Goal: Transaction & Acquisition: Purchase product/service

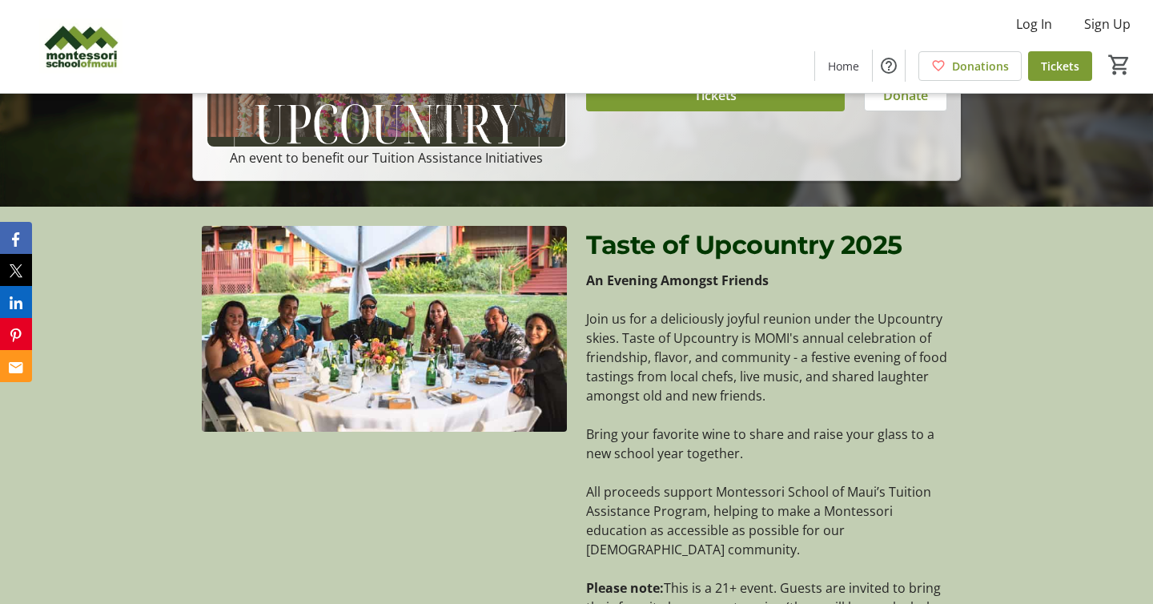
scroll to position [247, 0]
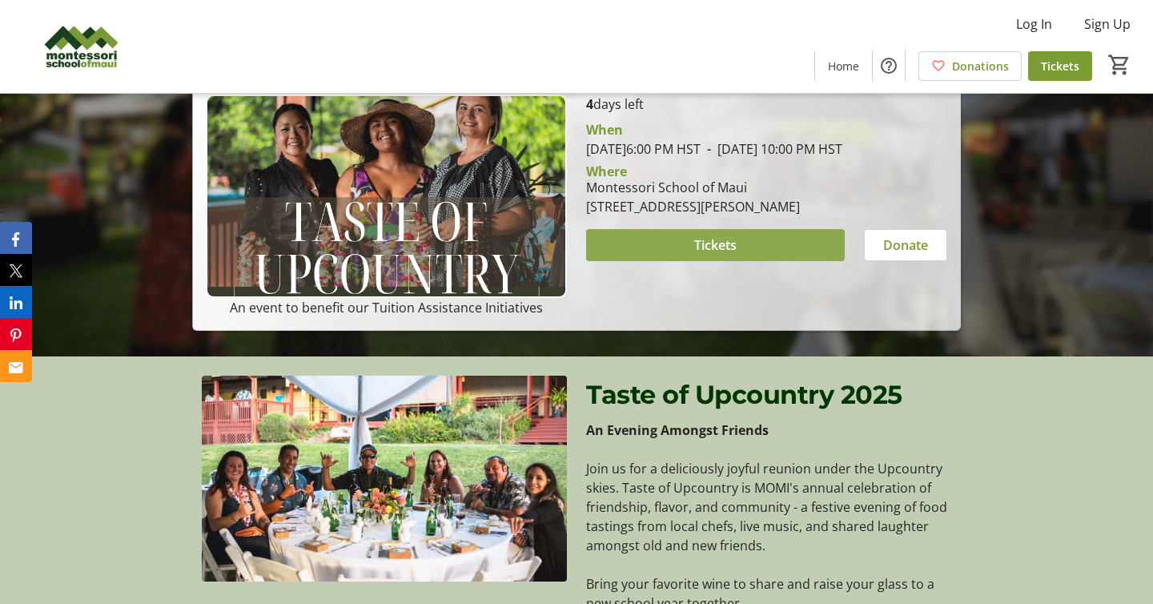
click at [672, 256] on span at bounding box center [715, 245] width 259 height 38
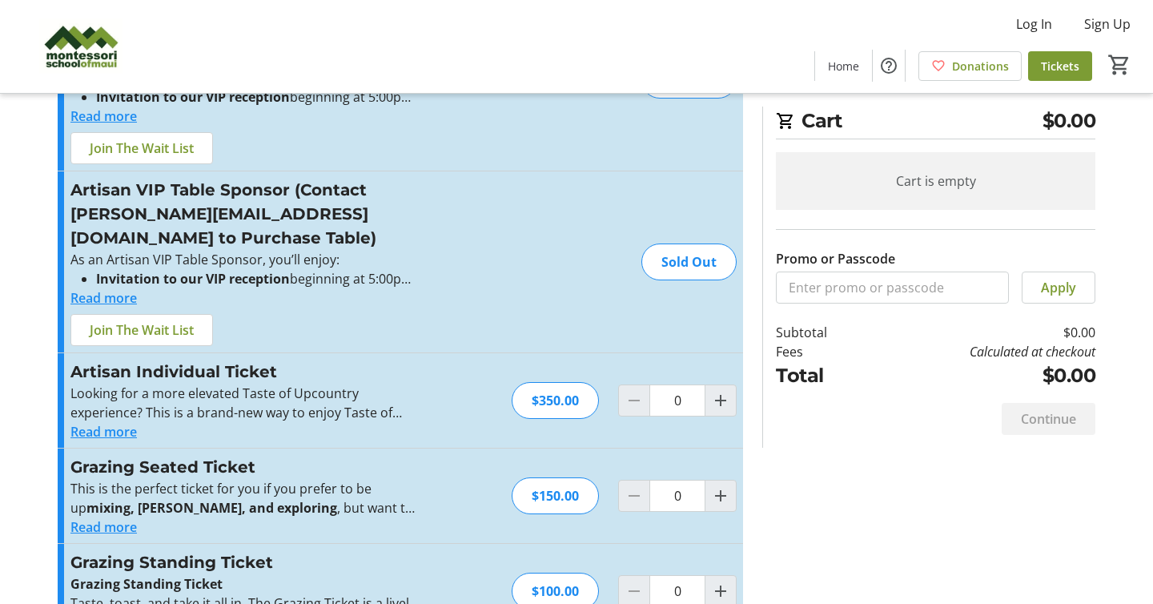
scroll to position [149, 0]
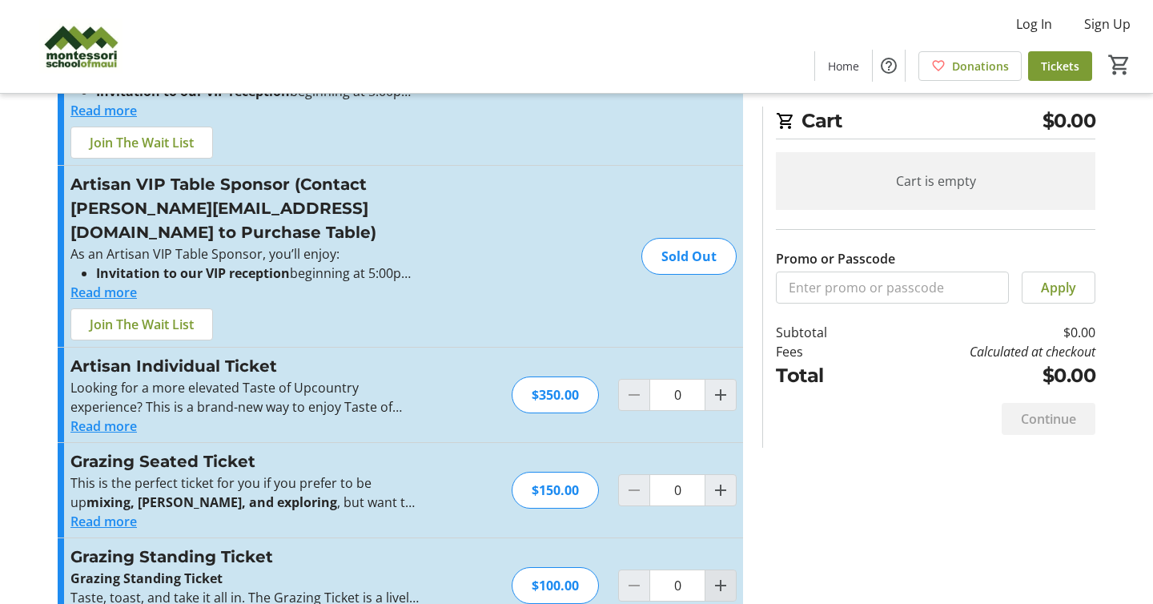
click at [723, 576] on mat-icon "Increment by one" at bounding box center [720, 585] width 19 height 19
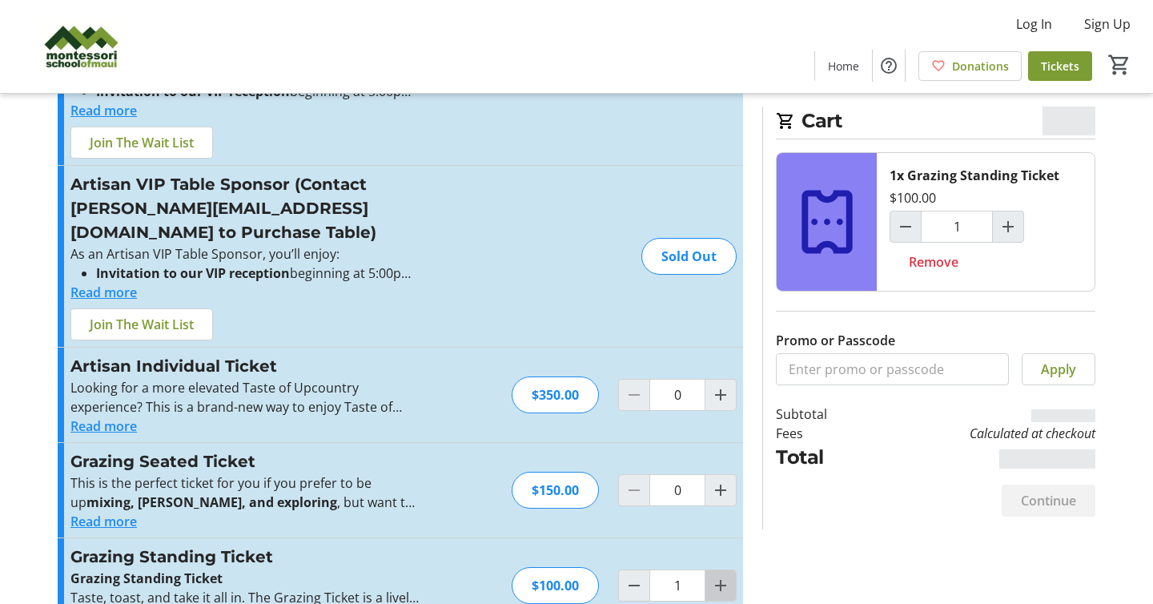
click at [723, 576] on mat-icon "Increment by one" at bounding box center [720, 585] width 19 height 19
type input "2"
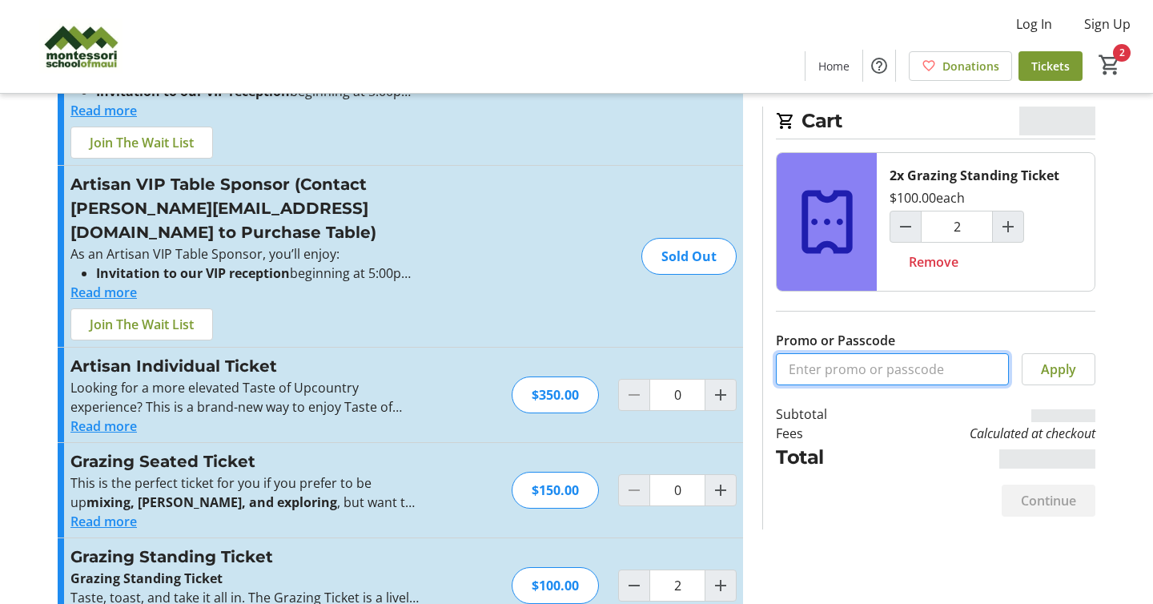
click at [942, 373] on input "Promo or Passcode" at bounding box center [892, 369] width 233 height 32
paste input "MOMISTAFF"
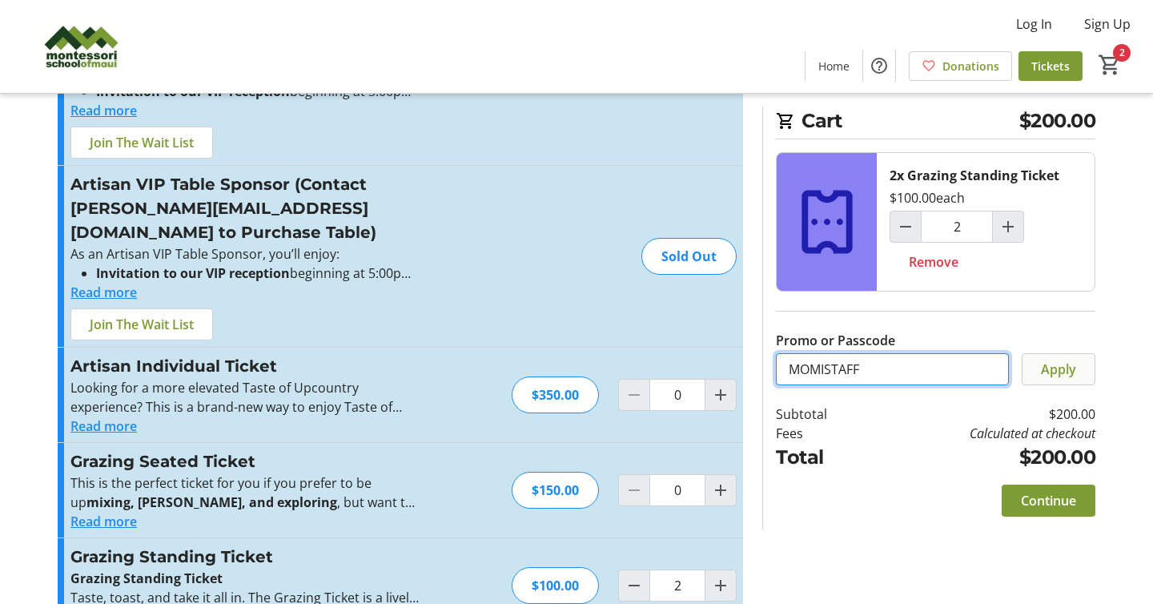
type input "MOMISTAFF"
click at [1061, 372] on span "Apply" at bounding box center [1058, 368] width 35 height 19
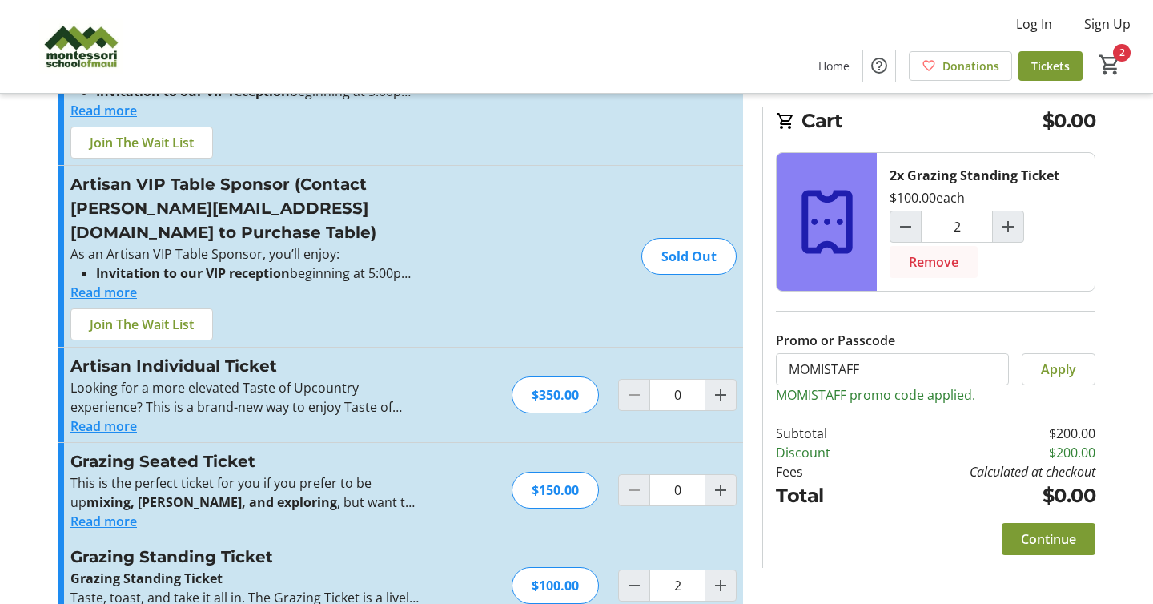
click at [925, 267] on span "Remove" at bounding box center [934, 261] width 50 height 19
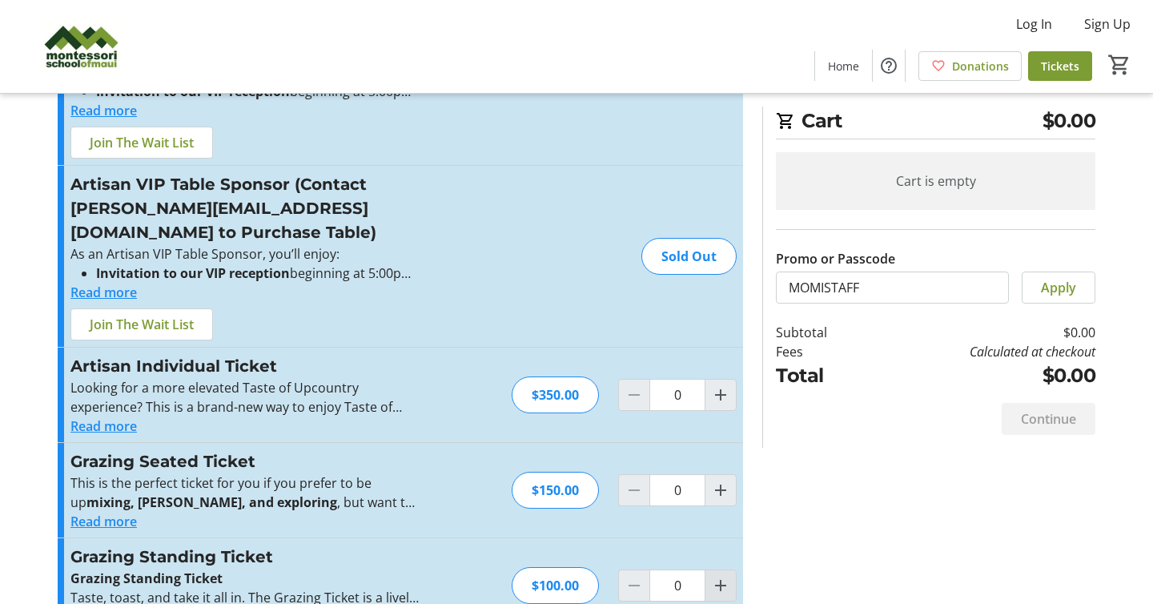
click at [712, 576] on mat-icon "Increment by one" at bounding box center [720, 585] width 19 height 19
type input "1"
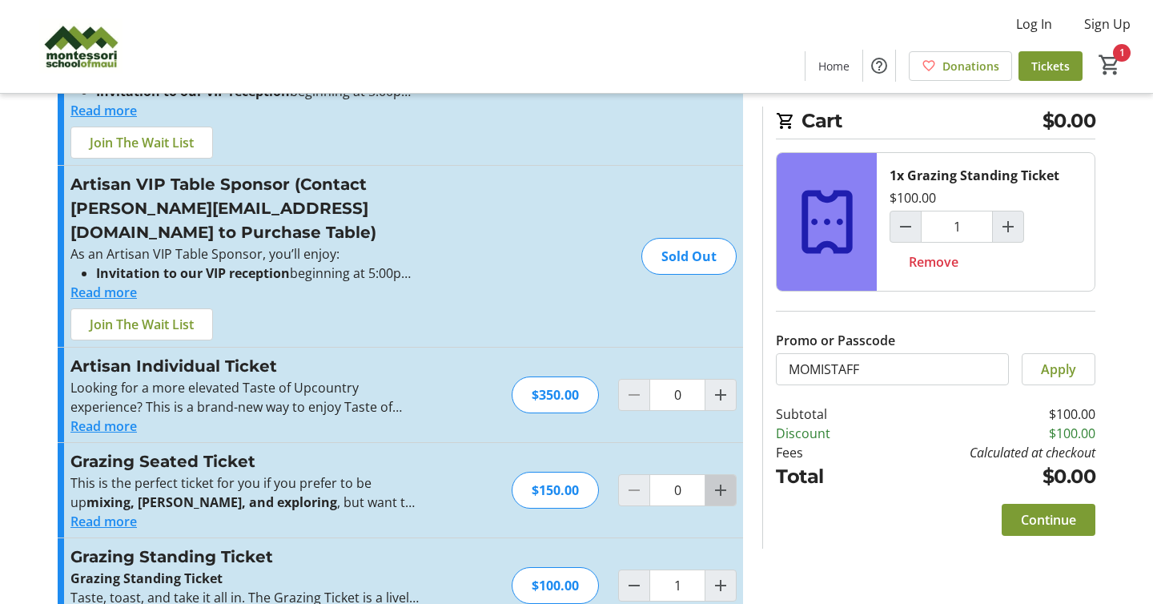
click at [716, 480] on mat-icon "Increment by one" at bounding box center [720, 489] width 19 height 19
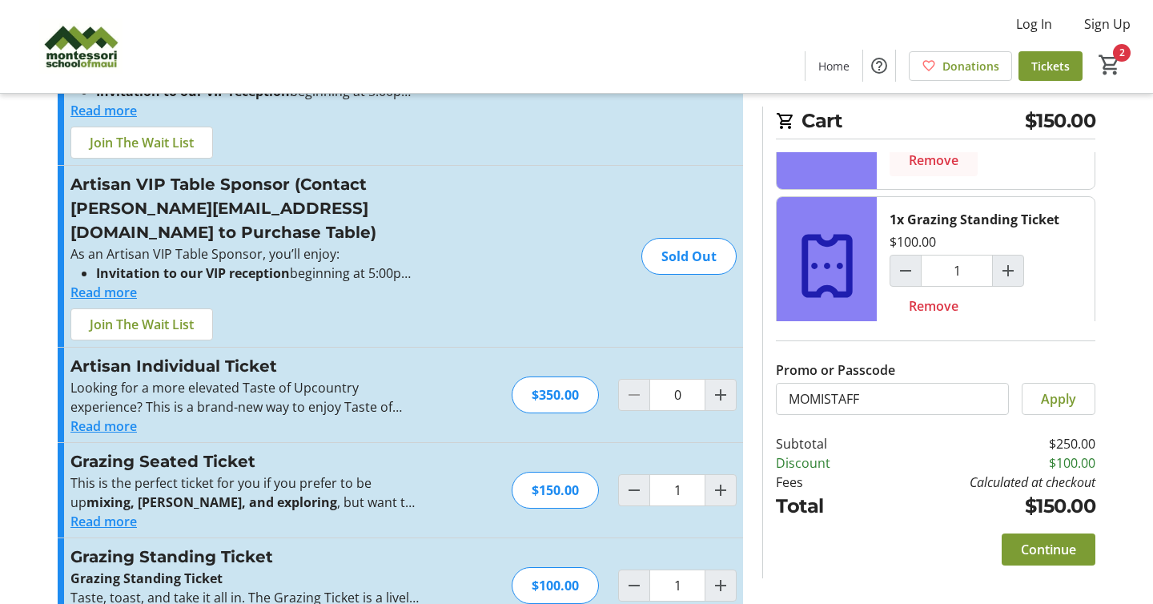
scroll to position [50, 0]
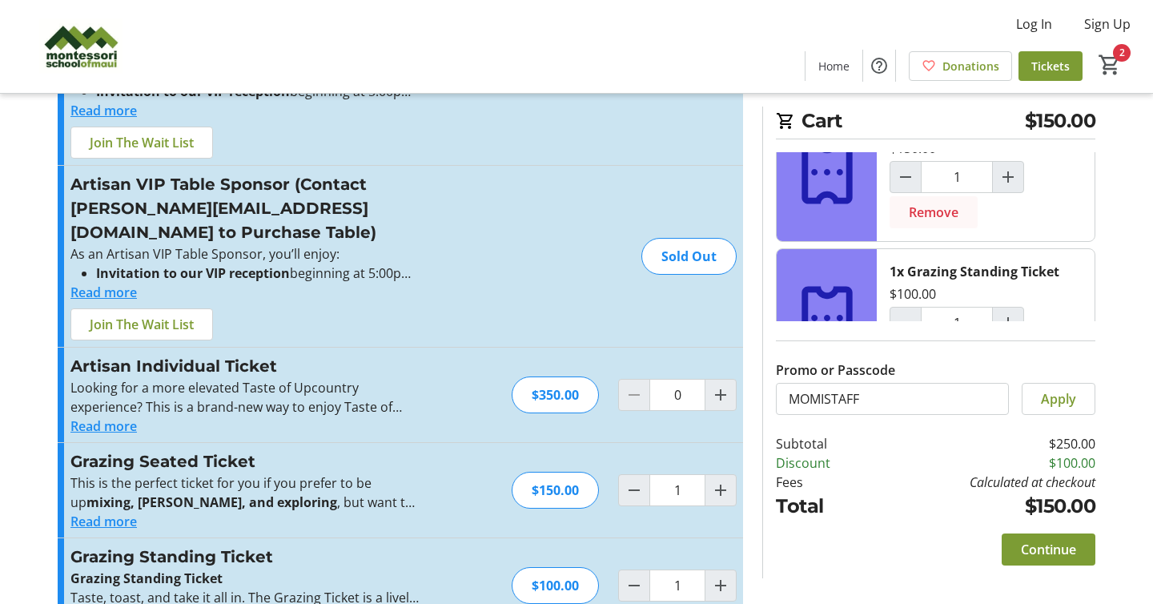
click at [933, 209] on span "Remove" at bounding box center [934, 212] width 50 height 19
type input "0"
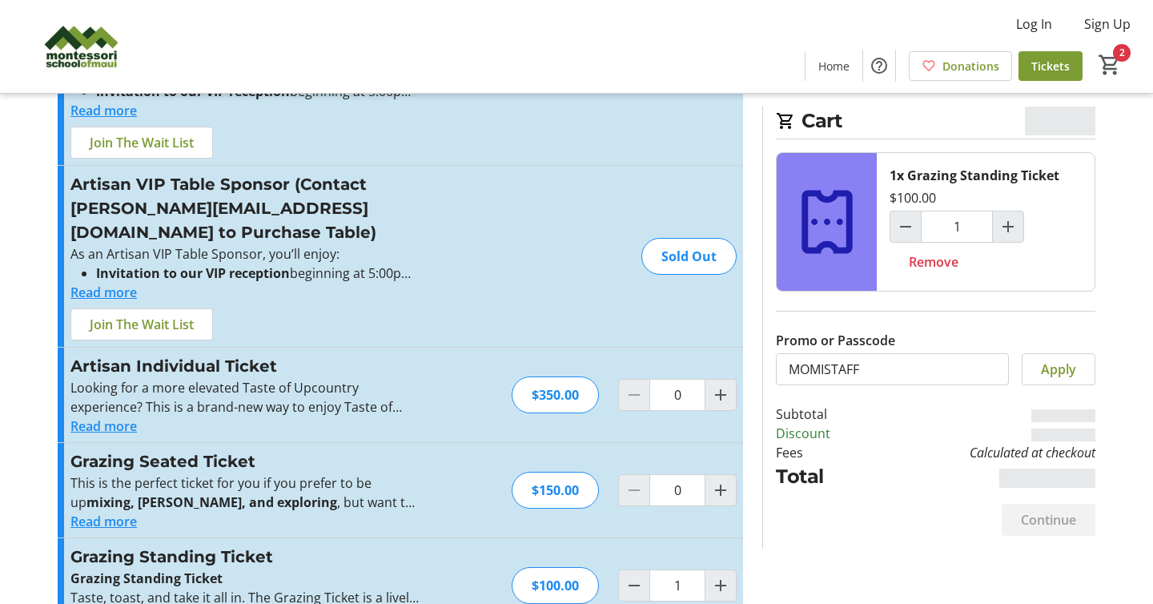
scroll to position [0, 0]
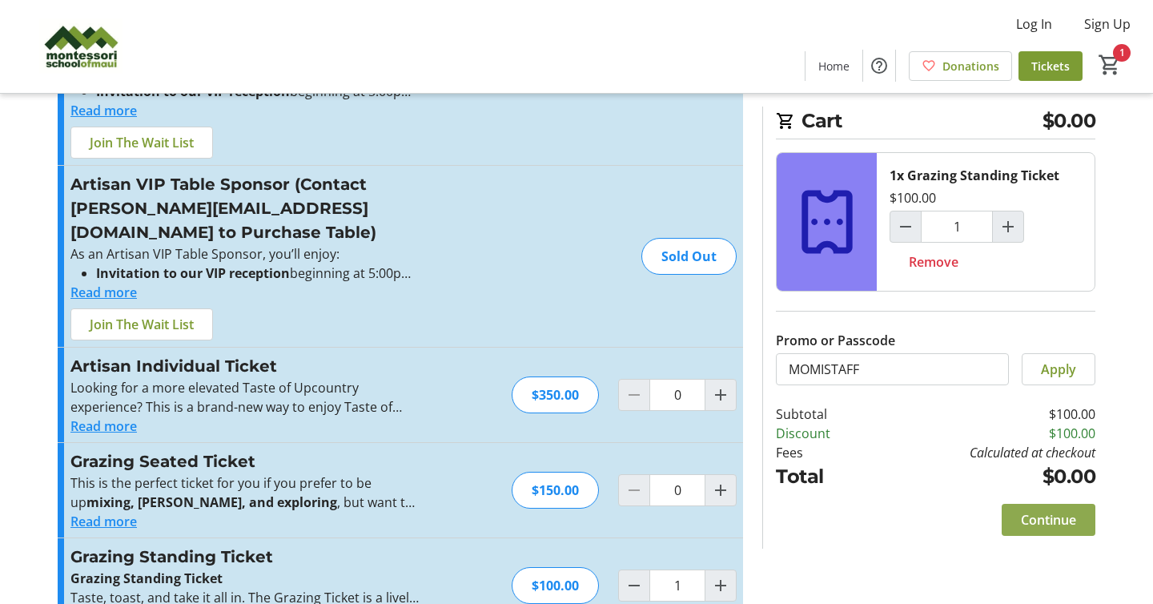
click at [1033, 507] on span at bounding box center [1048, 519] width 94 height 38
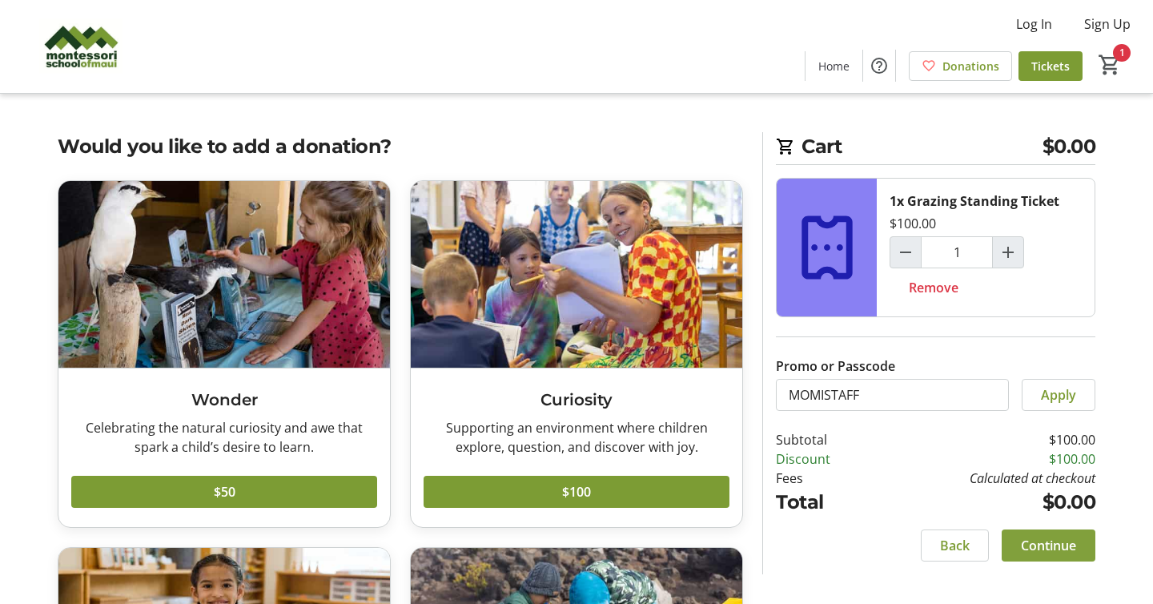
click at [1055, 552] on span "Continue" at bounding box center [1048, 544] width 55 height 19
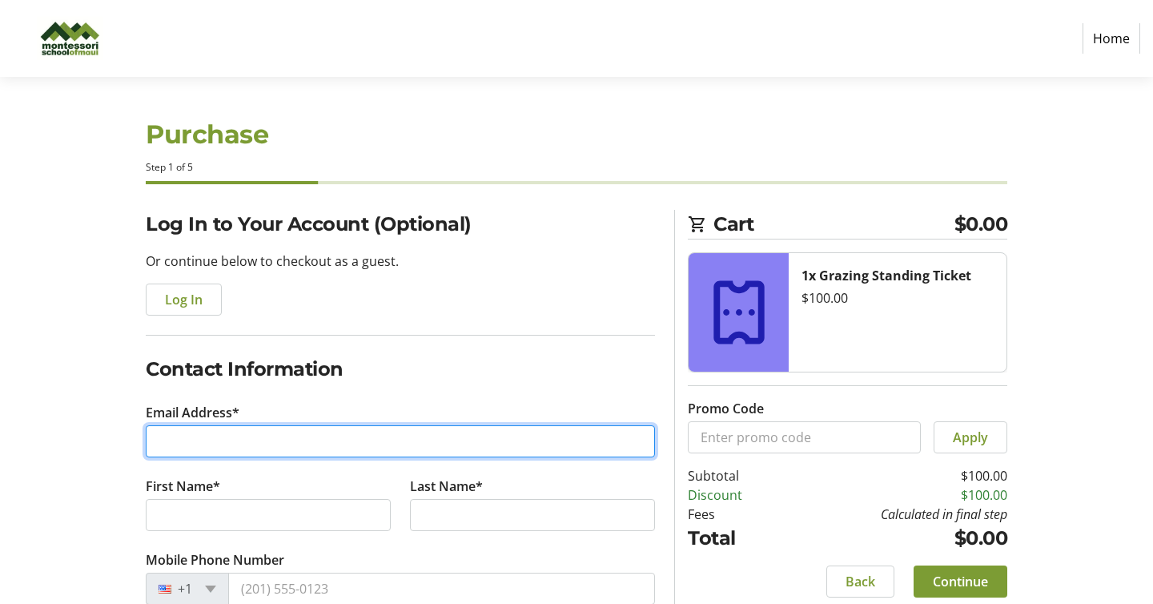
click at [429, 449] on input "Email Address*" at bounding box center [400, 441] width 509 height 32
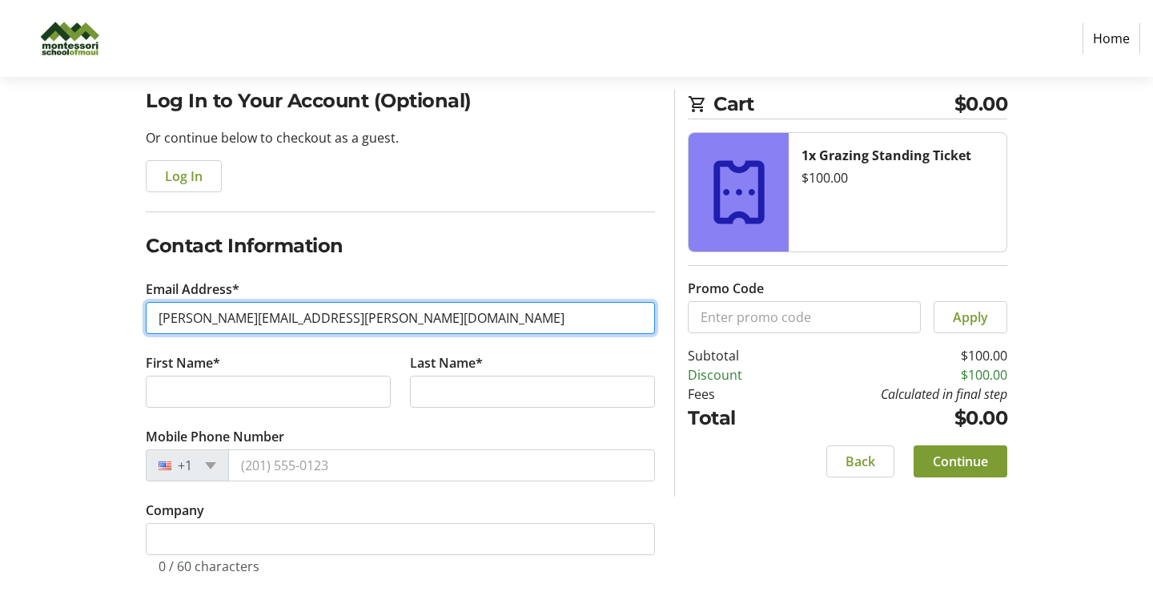
scroll to position [132, 0]
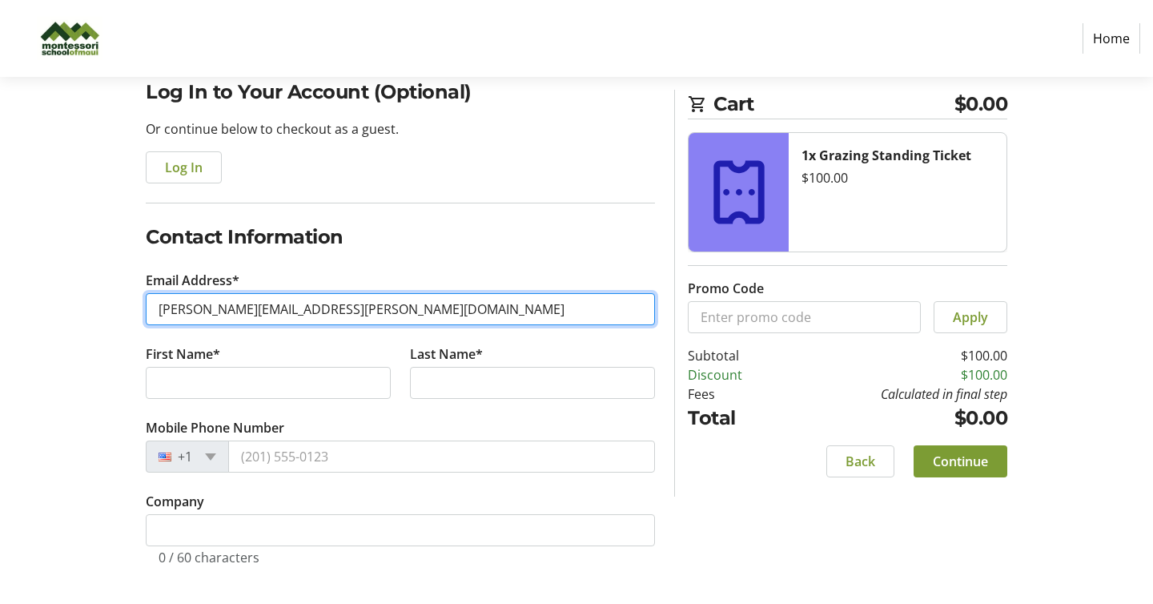
type input "[PERSON_NAME][EMAIL_ADDRESS][PERSON_NAME][DOMAIN_NAME]"
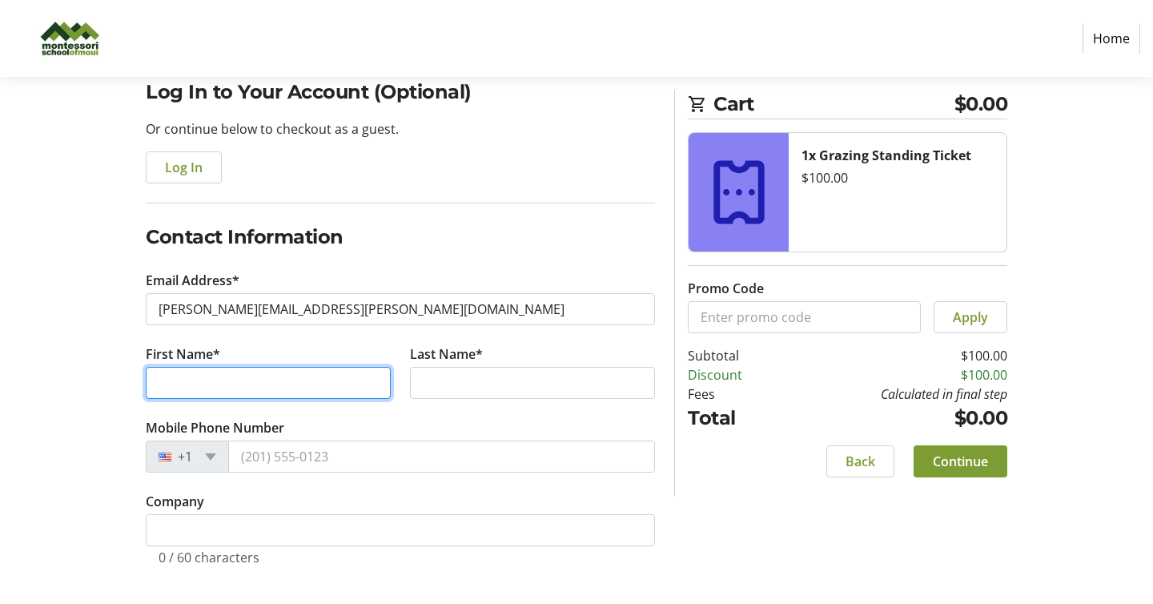
click at [322, 381] on input "First Name*" at bounding box center [268, 383] width 245 height 32
type input "[PERSON_NAME]"
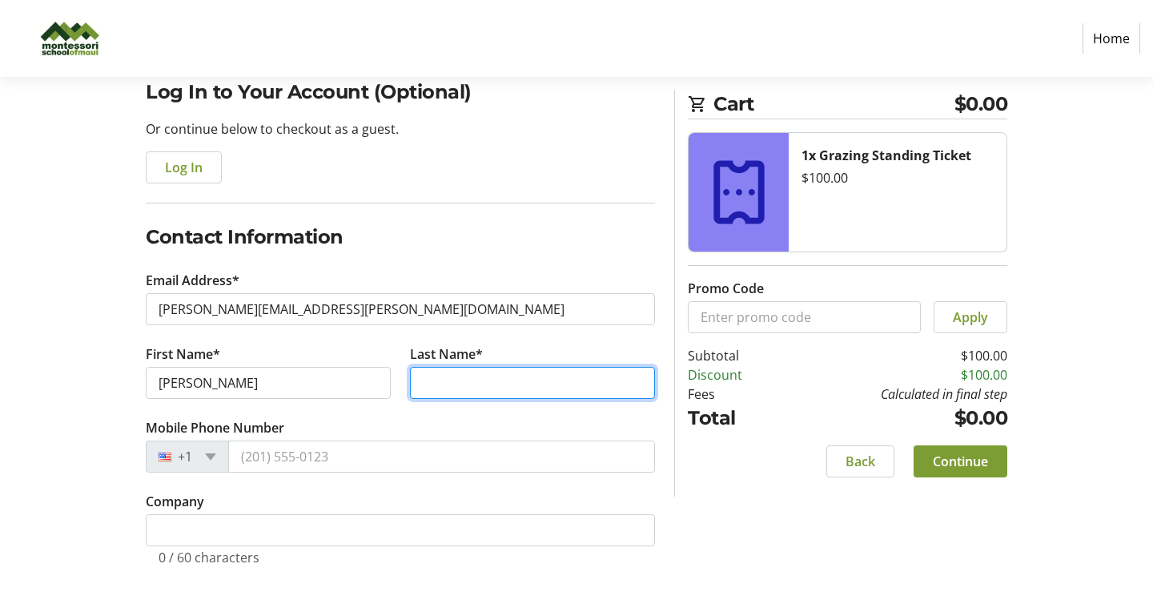
click at [430, 379] on input "Last Name*" at bounding box center [532, 383] width 245 height 32
type input "[PERSON_NAME]"
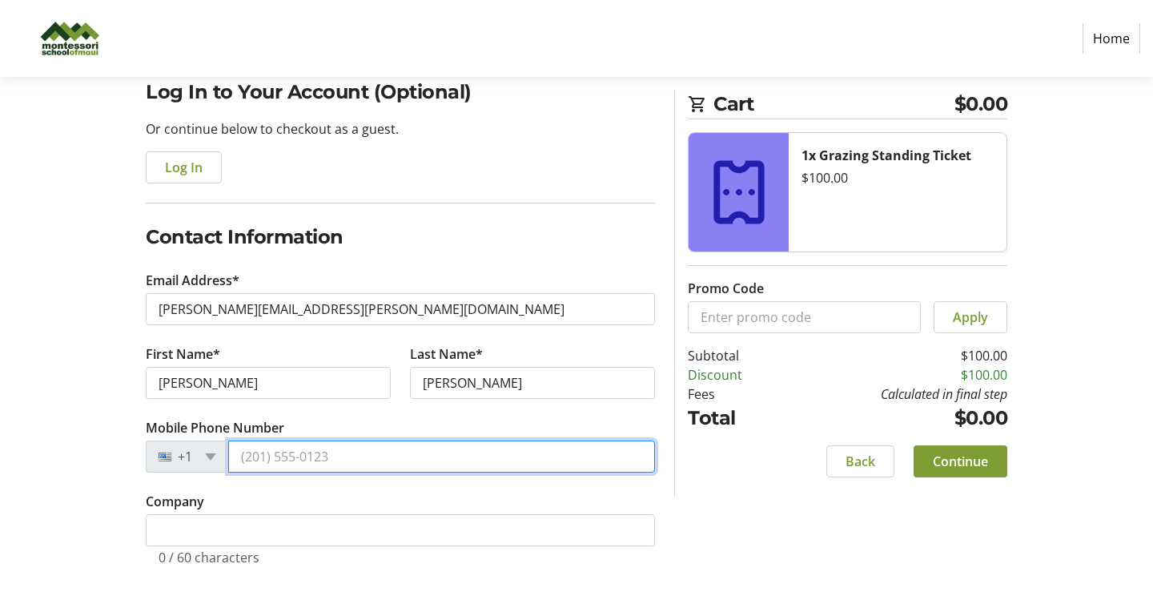
click at [387, 459] on input "Mobile Phone Number" at bounding box center [441, 456] width 427 height 32
type input "[PHONE_NUMBER]"
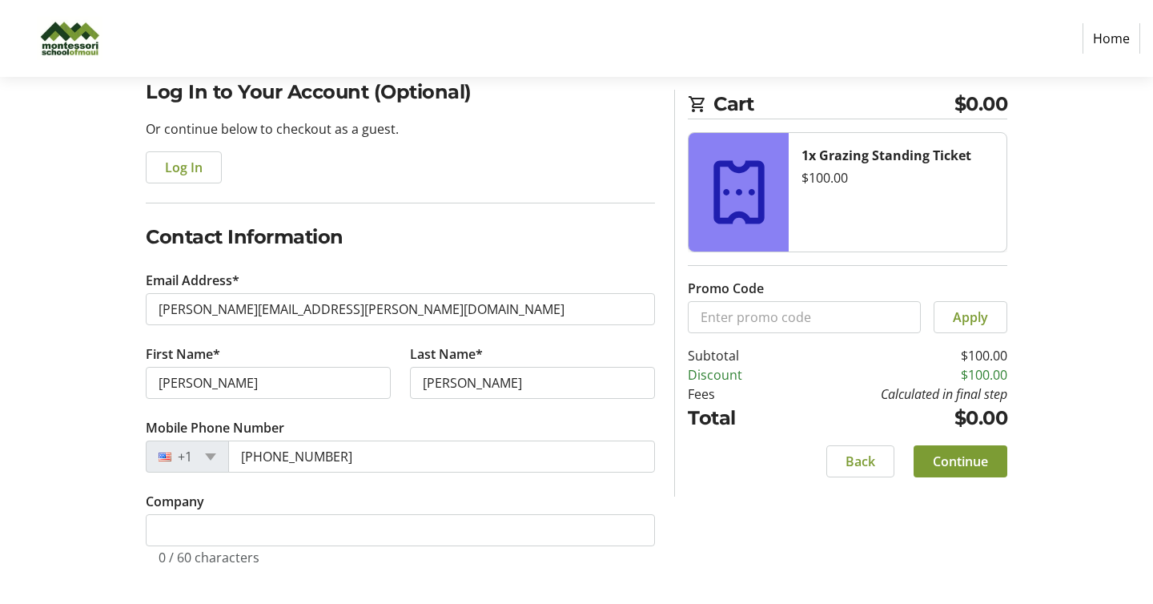
click at [732, 471] on div "Back Continue" at bounding box center [847, 461] width 319 height 32
click at [971, 457] on span "Continue" at bounding box center [960, 460] width 55 height 19
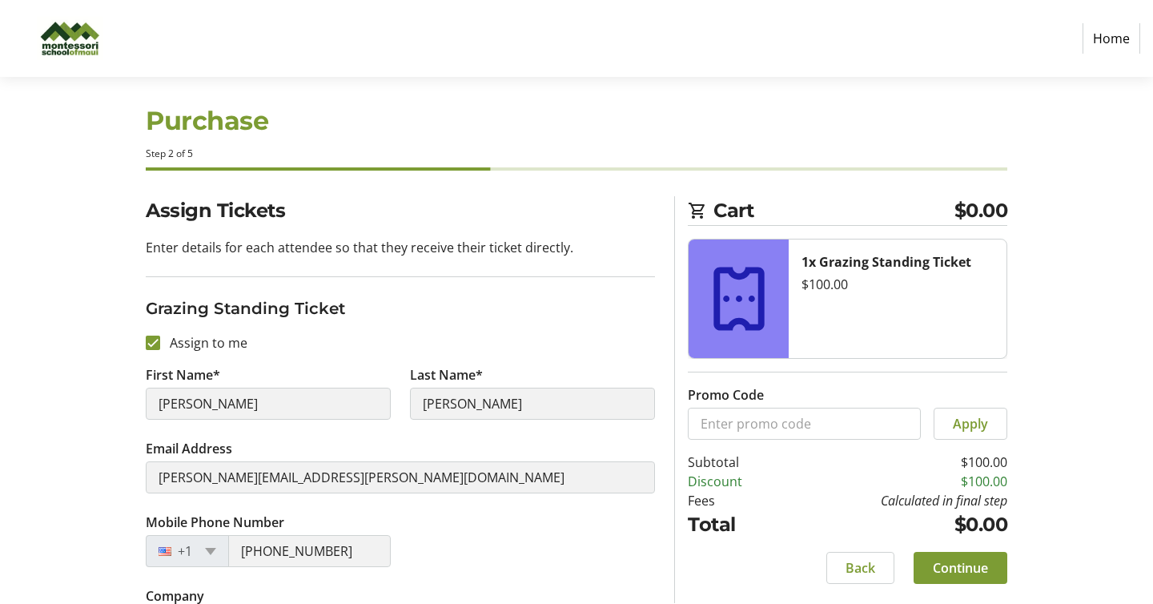
scroll to position [70, 0]
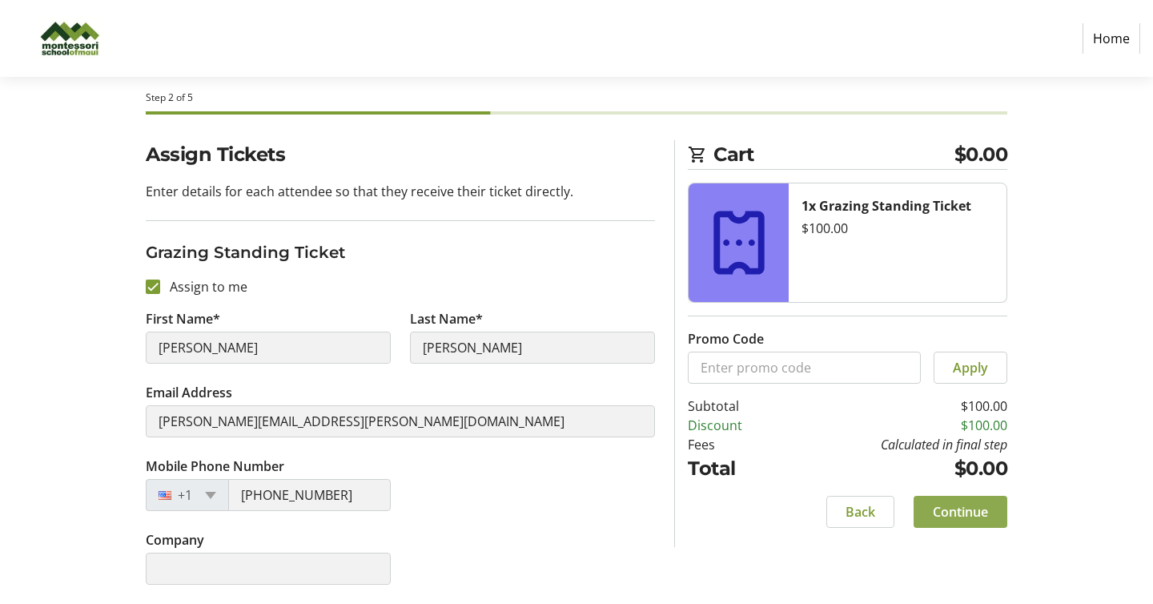
click at [972, 514] on span "Continue" at bounding box center [960, 511] width 55 height 19
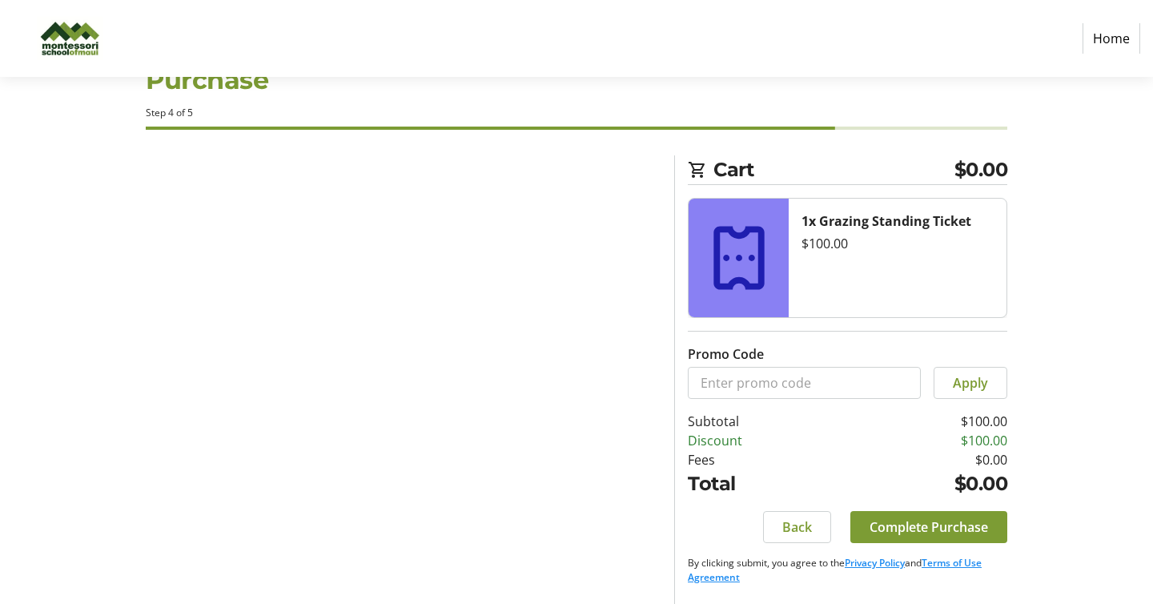
scroll to position [54, 0]
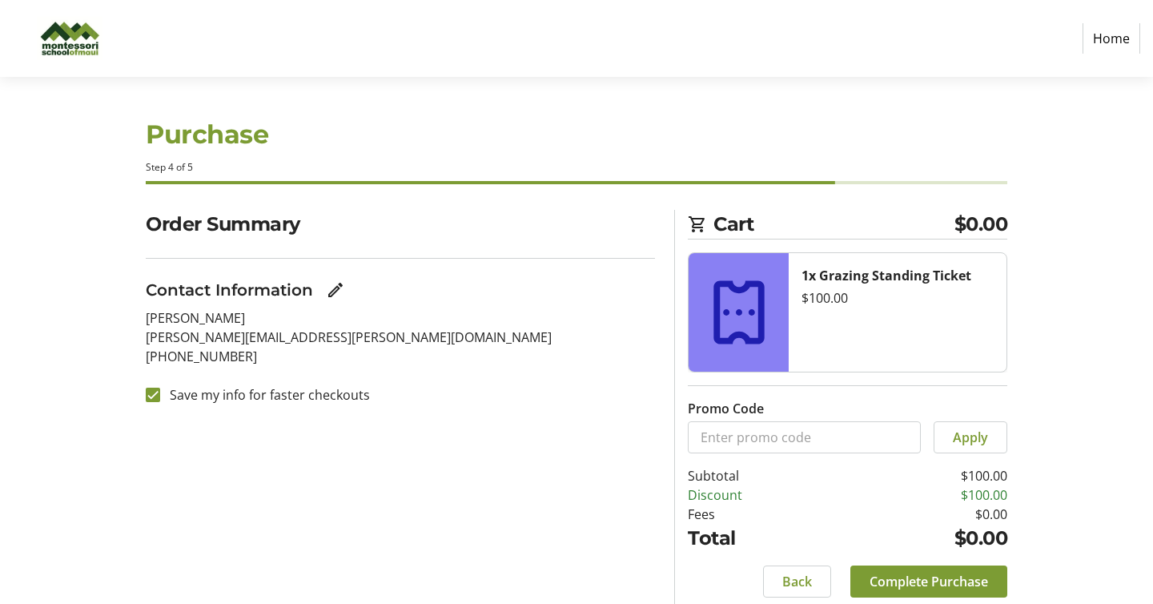
scroll to position [54, 0]
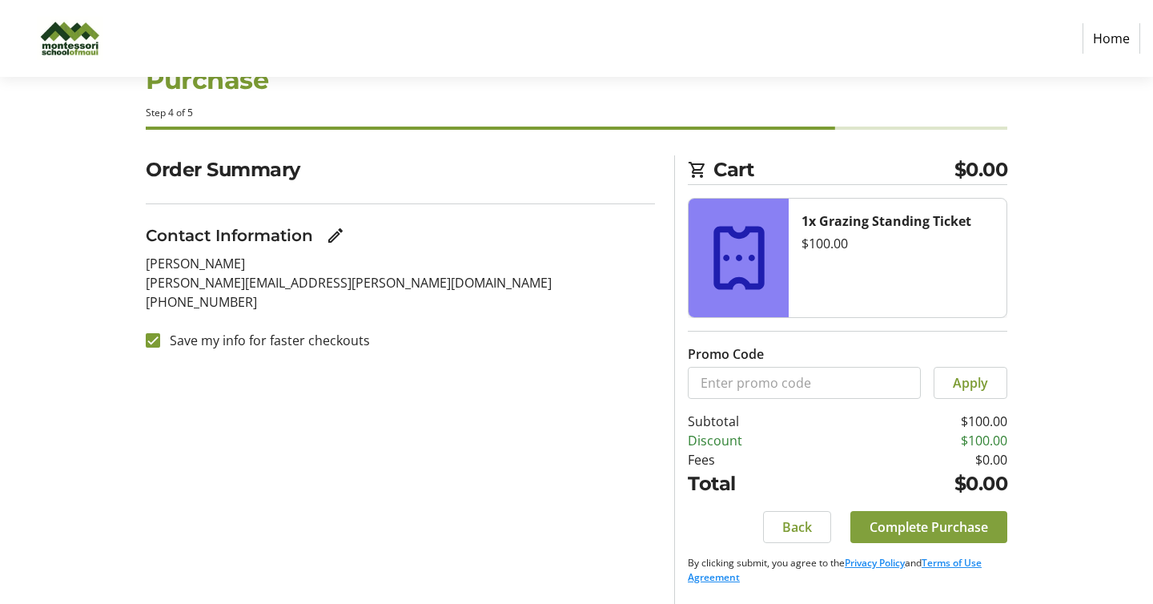
click at [926, 529] on span "Complete Purchase" at bounding box center [928, 526] width 118 height 19
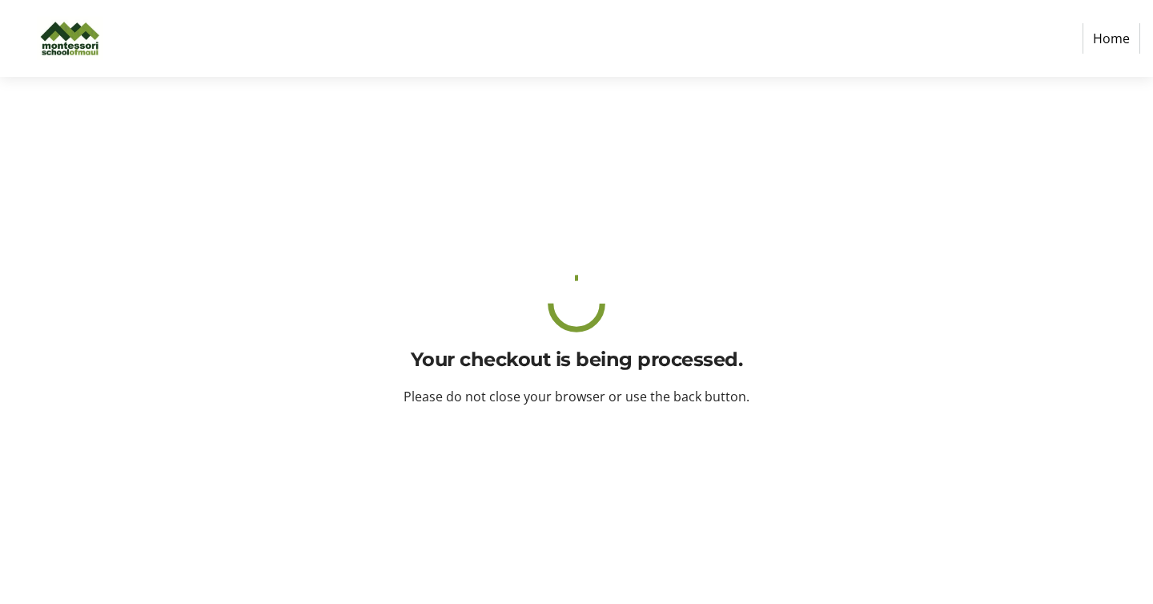
scroll to position [0, 0]
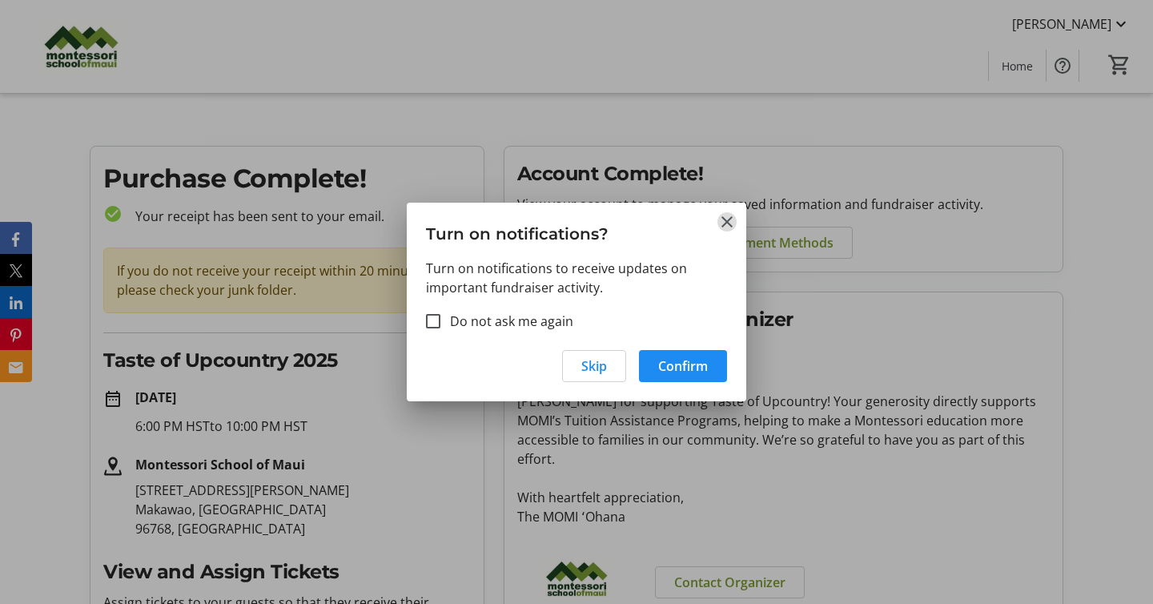
click at [724, 222] on mat-icon "Close" at bounding box center [726, 221] width 19 height 19
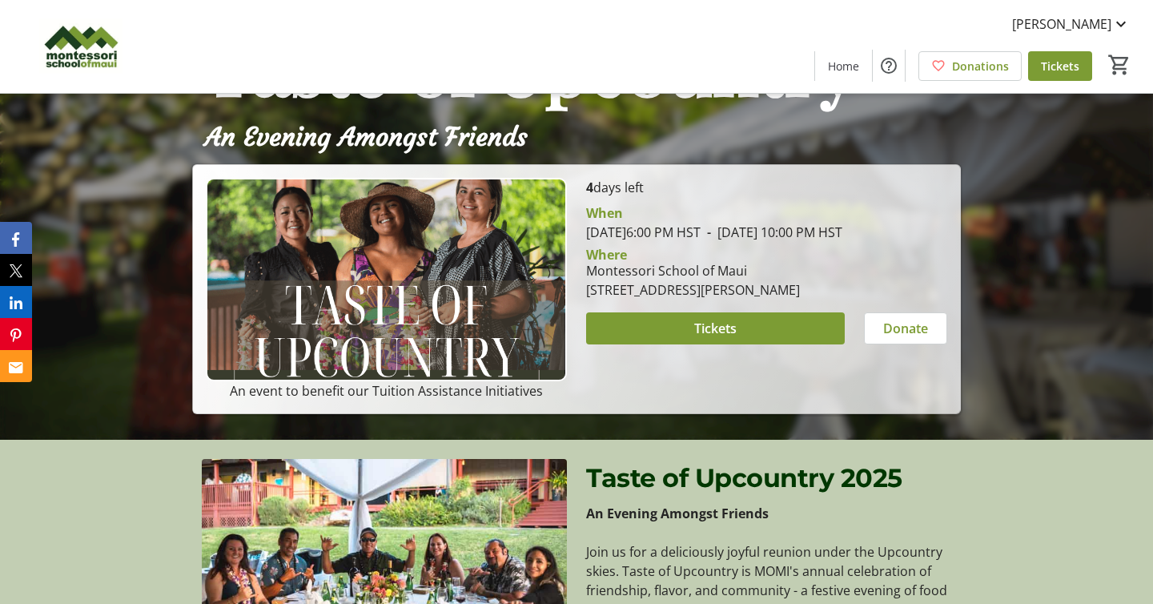
scroll to position [168, 0]
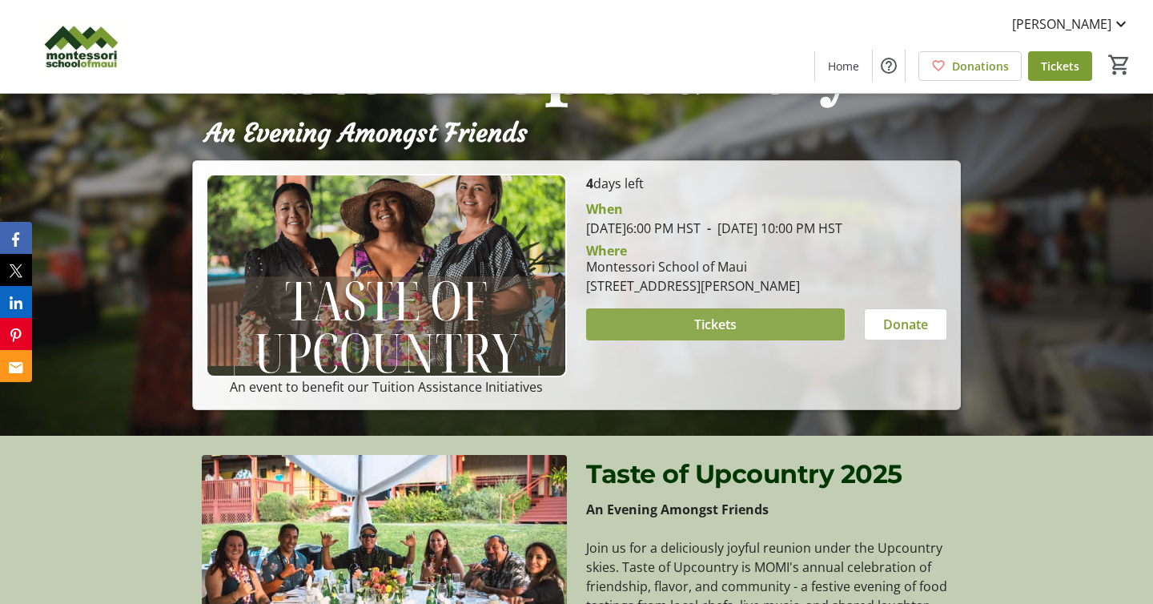
click at [748, 343] on span at bounding box center [715, 324] width 259 height 38
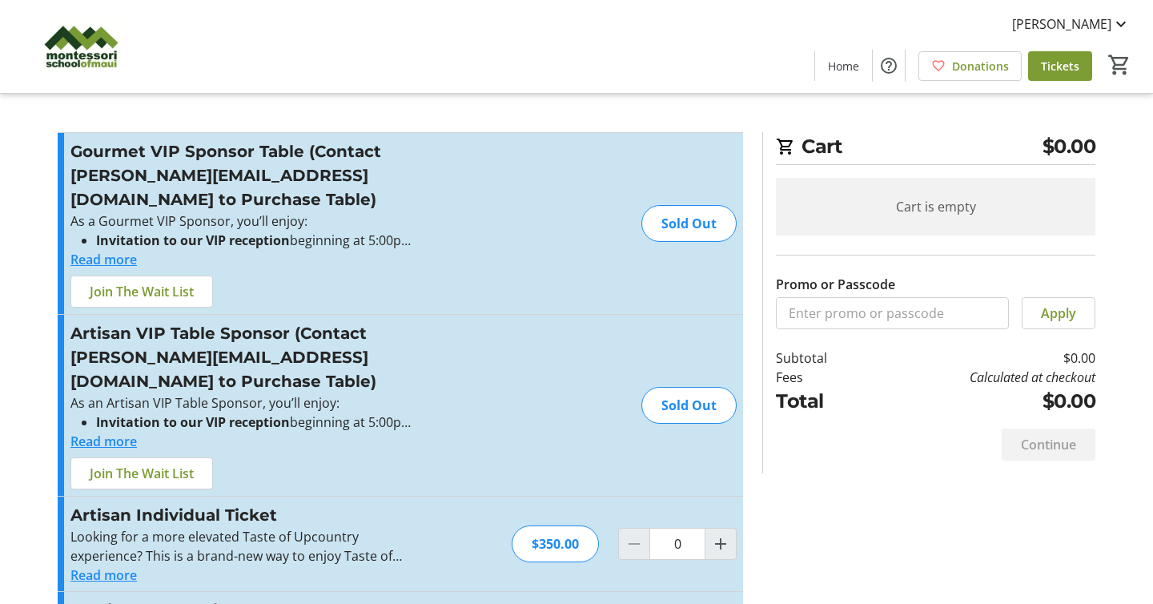
scroll to position [149, 0]
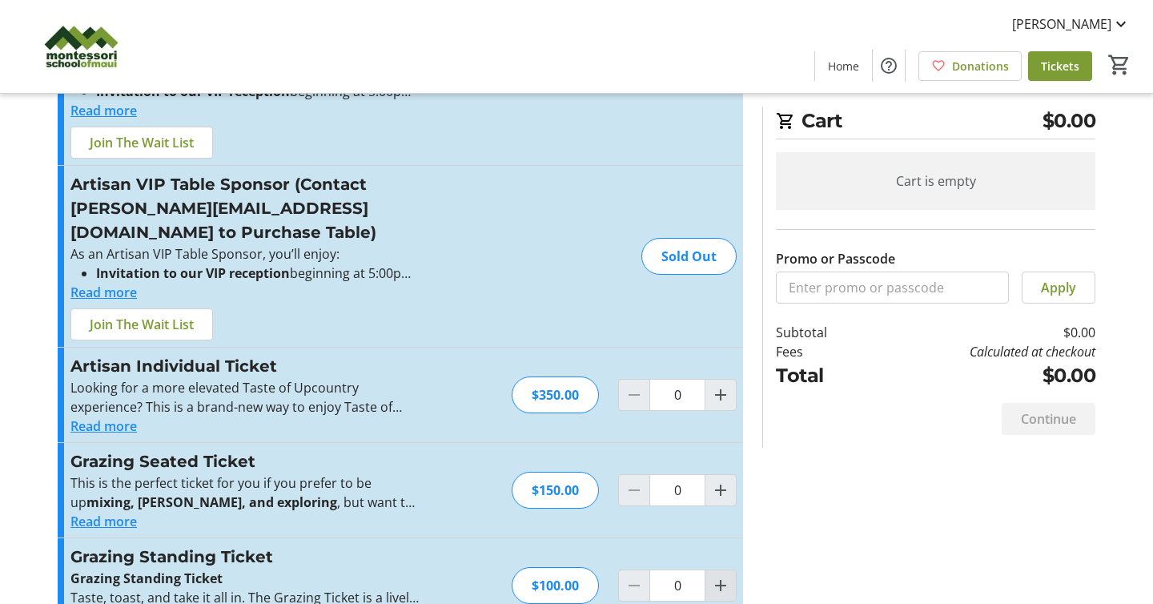
click at [719, 576] on mat-icon "Increment by one" at bounding box center [720, 585] width 19 height 19
type input "1"
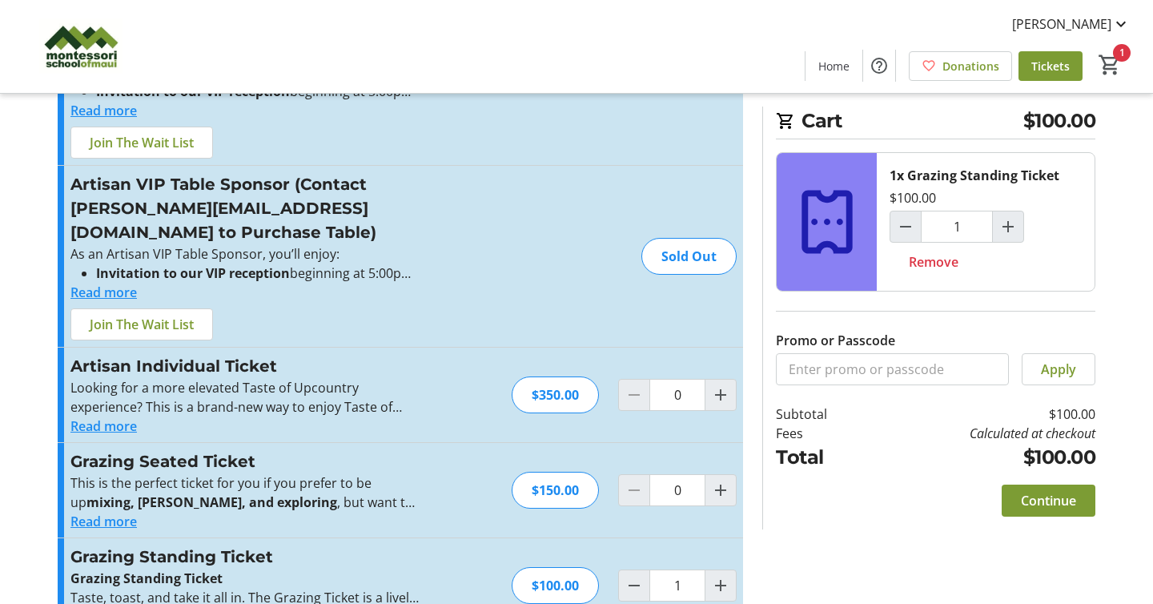
click at [110, 603] on button "Read more" at bounding box center [103, 616] width 66 height 19
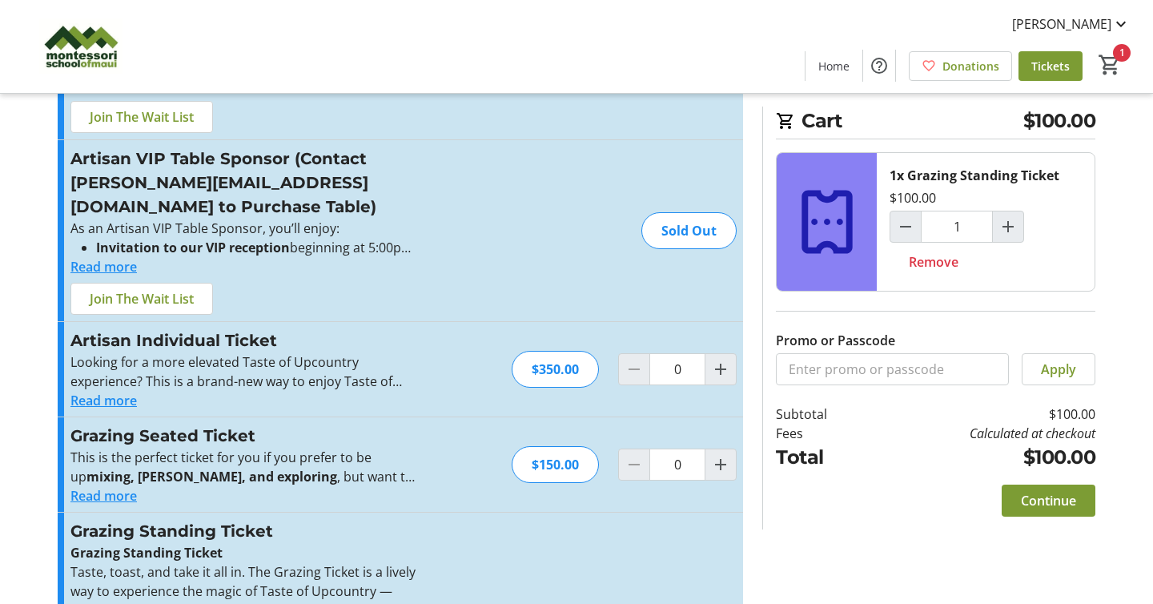
scroll to position [159, 0]
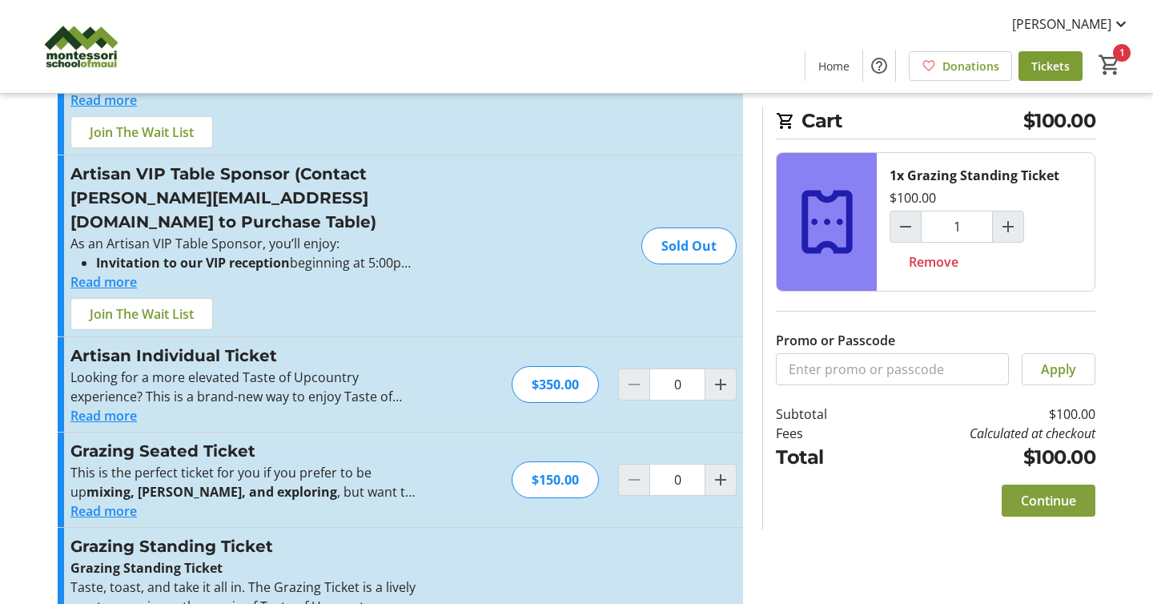
click at [1043, 501] on span "Continue" at bounding box center [1048, 500] width 55 height 19
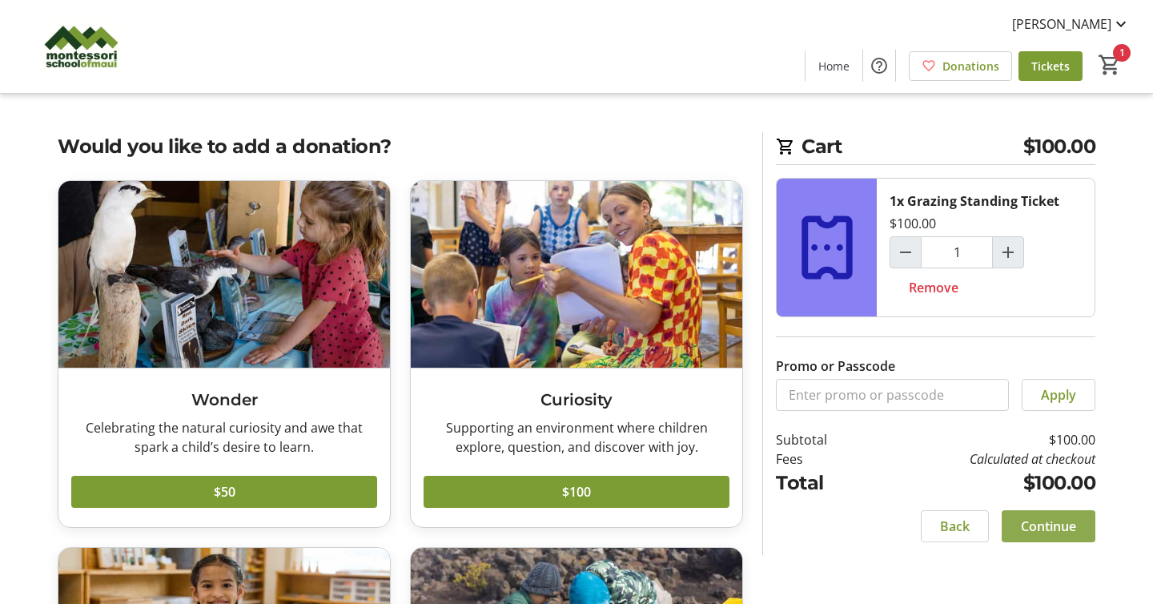
click at [1046, 527] on span "Continue" at bounding box center [1048, 525] width 55 height 19
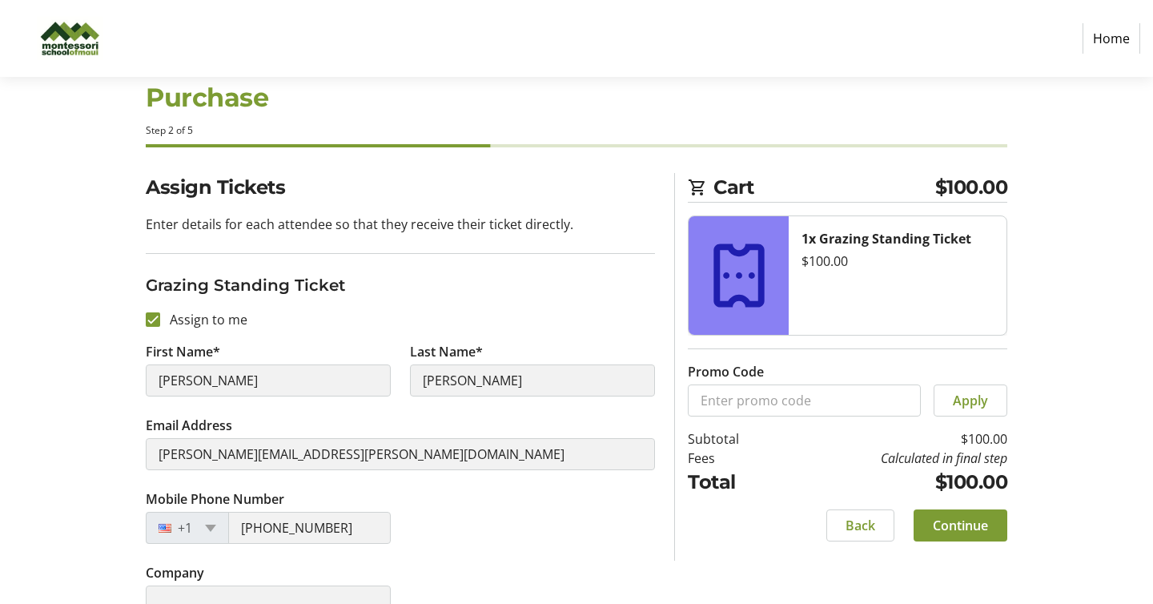
scroll to position [70, 0]
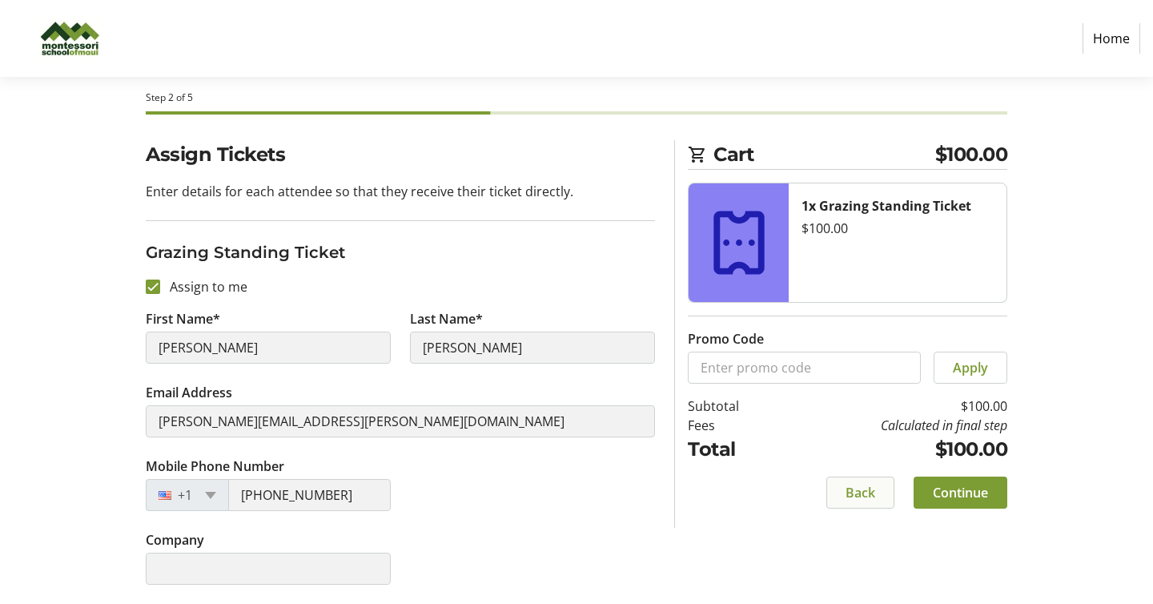
click at [864, 499] on span "Back" at bounding box center [860, 492] width 30 height 19
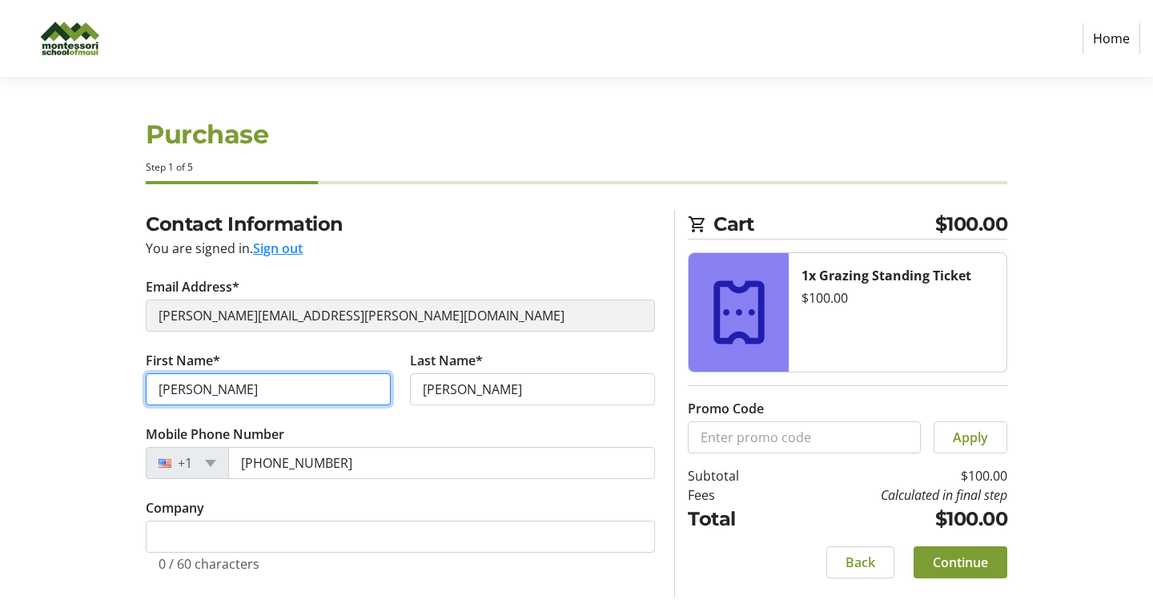
click at [287, 394] on input "[PERSON_NAME]" at bounding box center [268, 389] width 245 height 32
type input "[PERSON_NAME]"
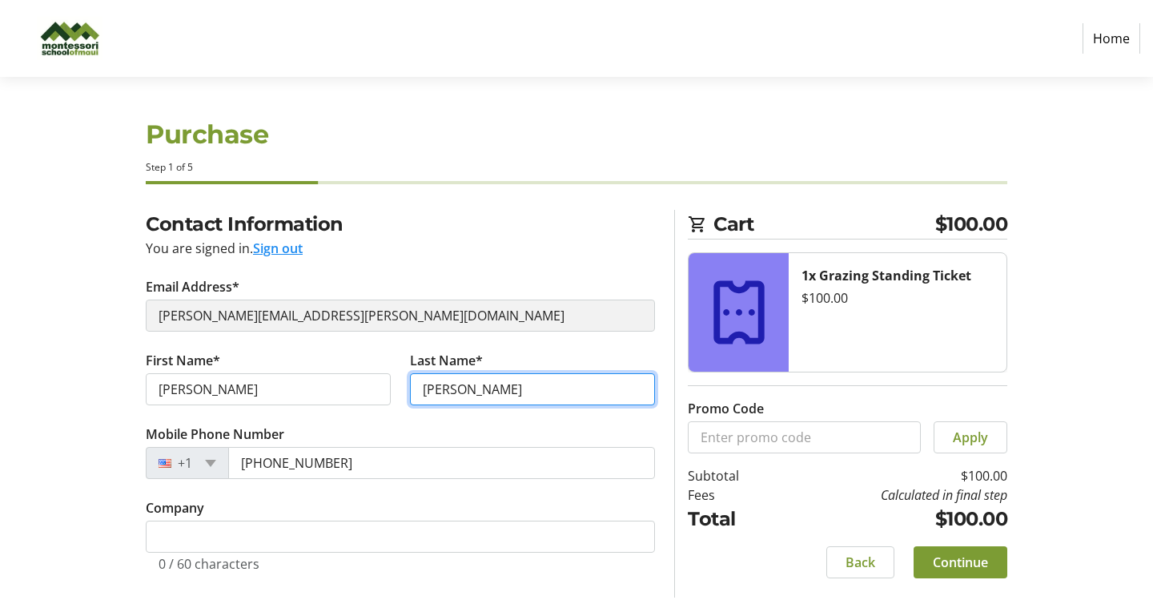
click at [476, 394] on input "[PERSON_NAME]" at bounding box center [532, 389] width 245 height 32
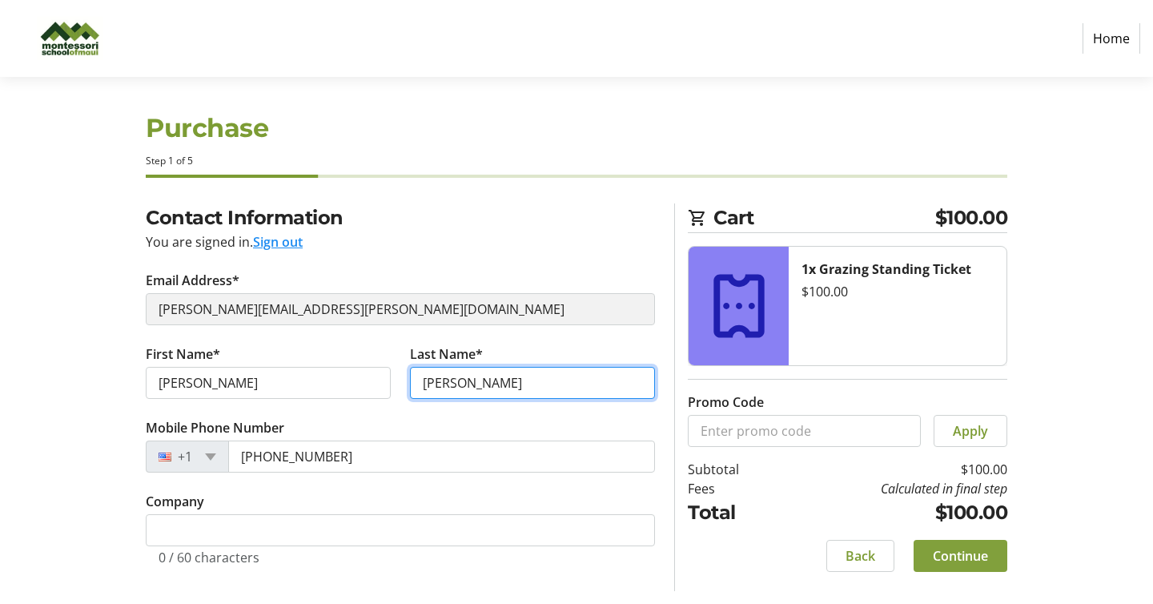
type input "[PERSON_NAME]"
click at [948, 554] on span "Continue" at bounding box center [960, 555] width 55 height 19
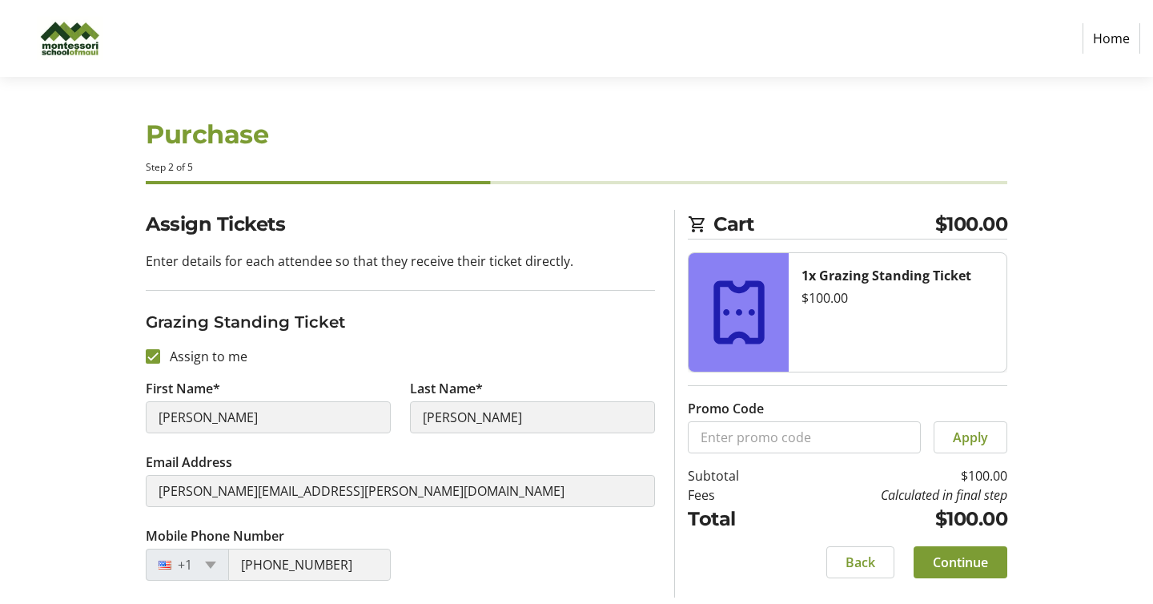
scroll to position [70, 0]
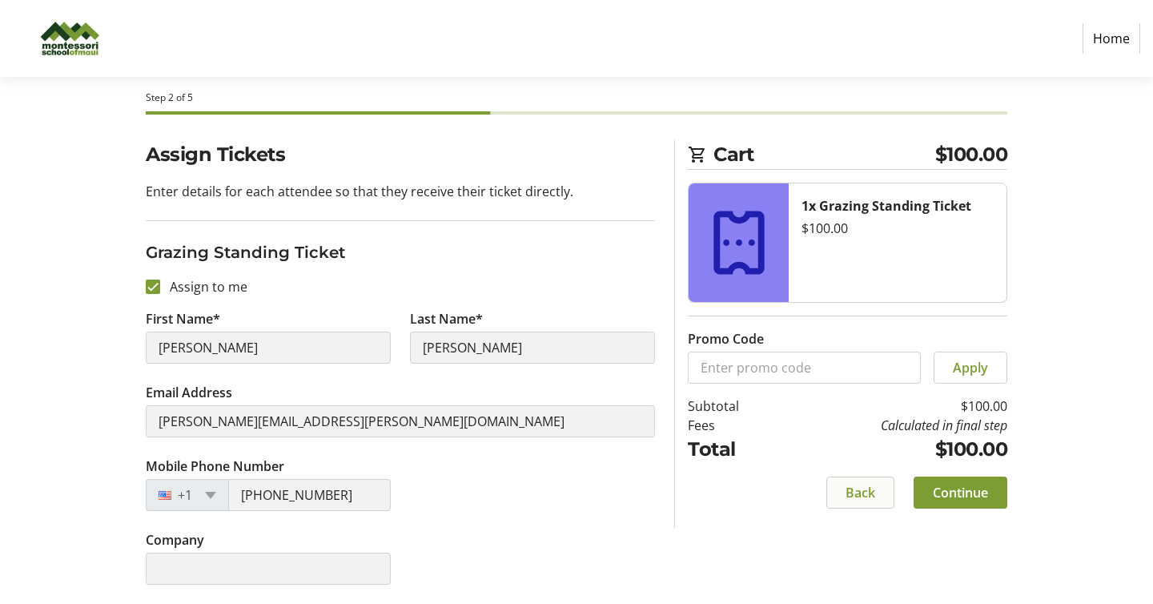
click at [856, 492] on span "Back" at bounding box center [860, 492] width 30 height 19
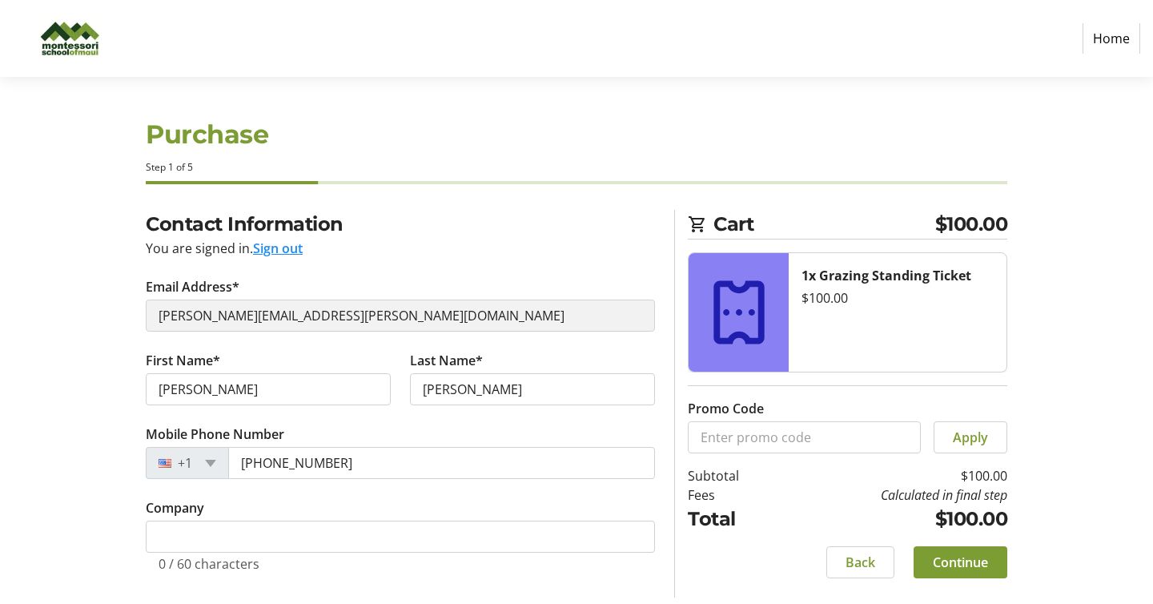
scroll to position [6, 0]
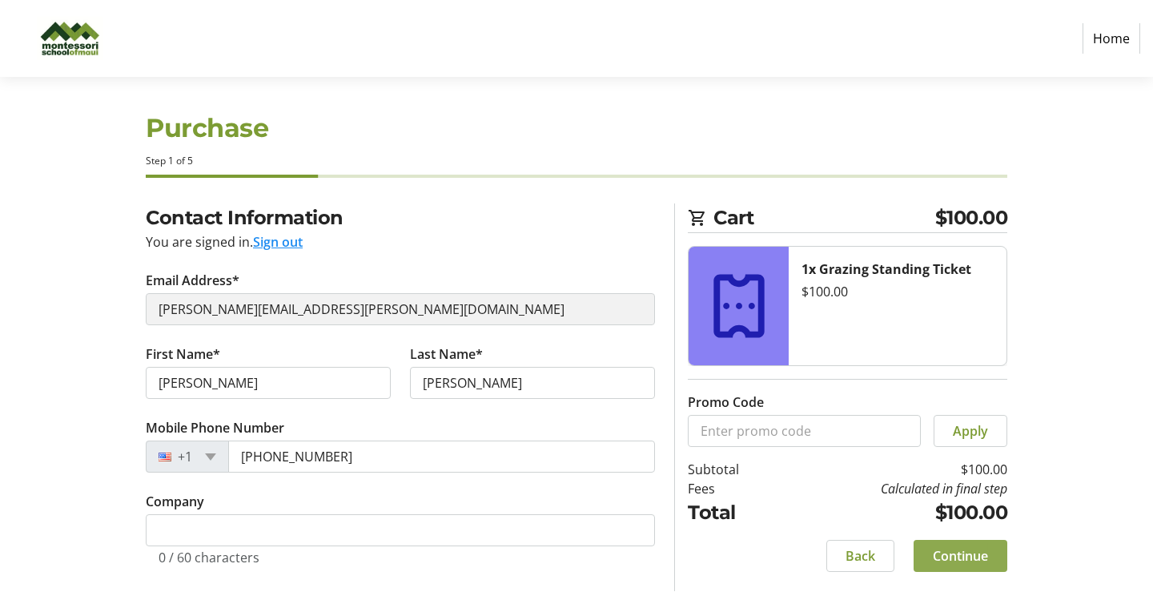
click at [961, 564] on span "Continue" at bounding box center [960, 555] width 55 height 19
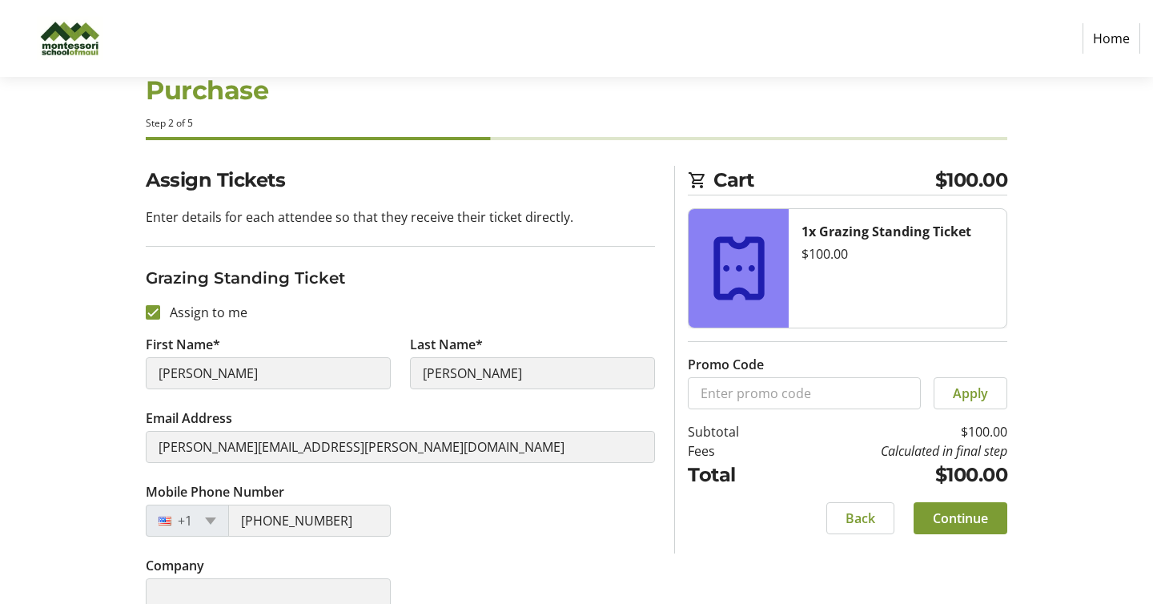
scroll to position [70, 0]
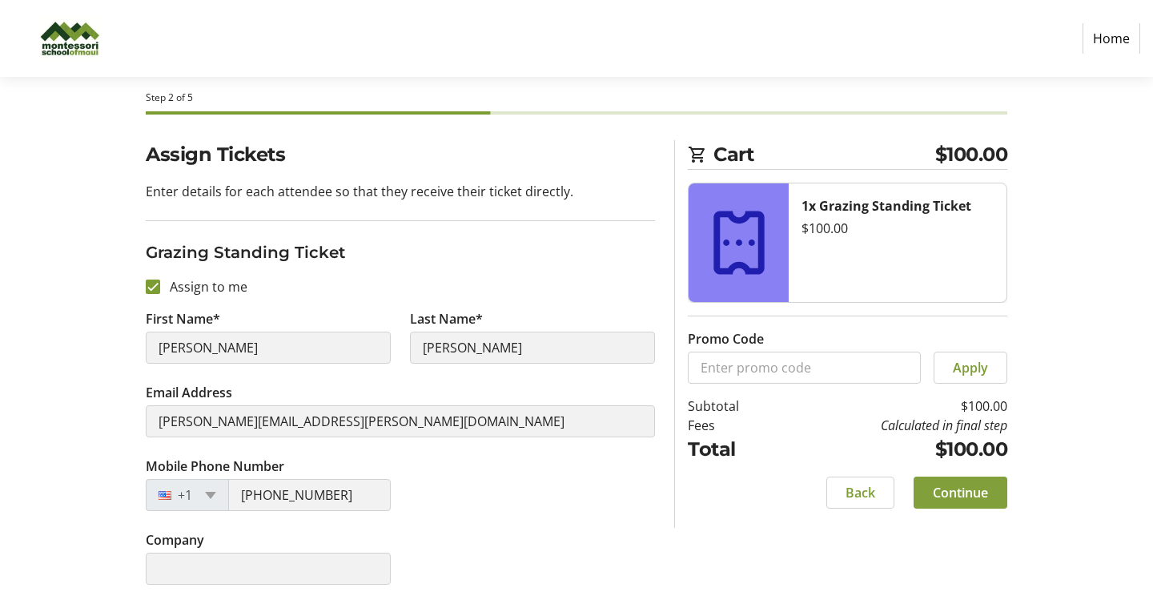
click at [970, 491] on span "Continue" at bounding box center [960, 492] width 55 height 19
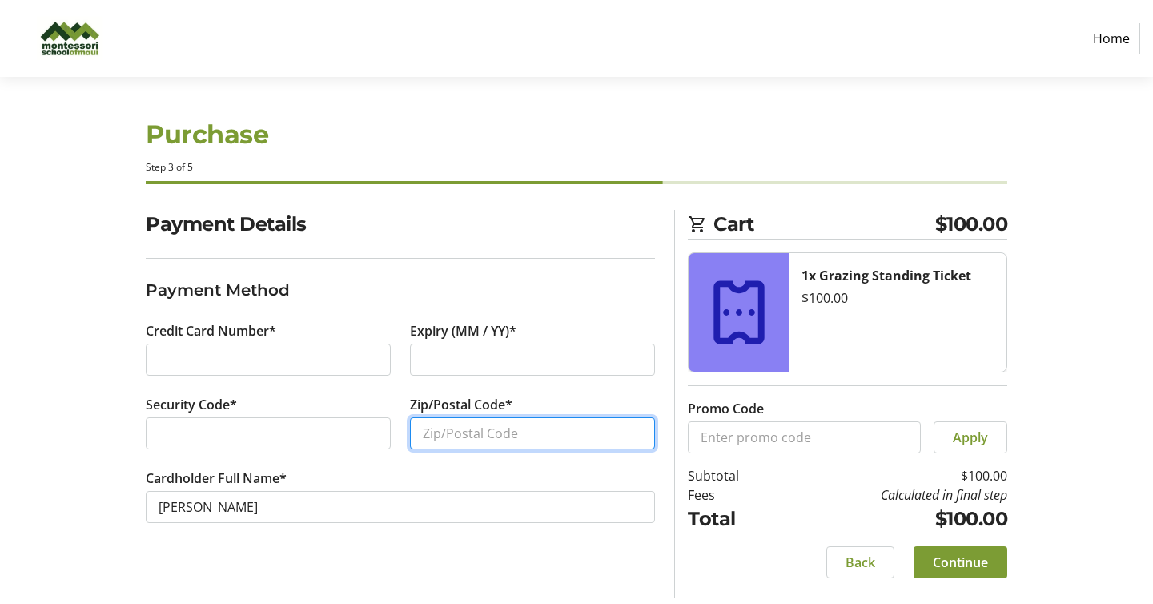
click at [507, 436] on input "Zip/Postal Code*" at bounding box center [532, 433] width 245 height 32
type input "96708"
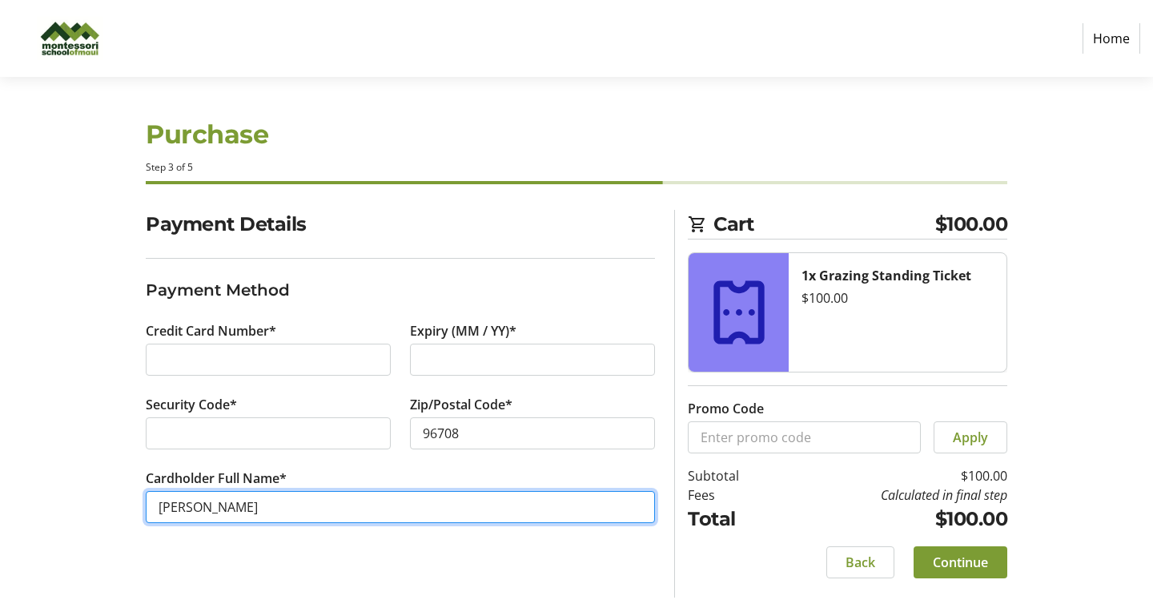
click at [299, 515] on input "Ryan Robinson" at bounding box center [400, 507] width 509 height 32
type input "Sandra M Ferrer"
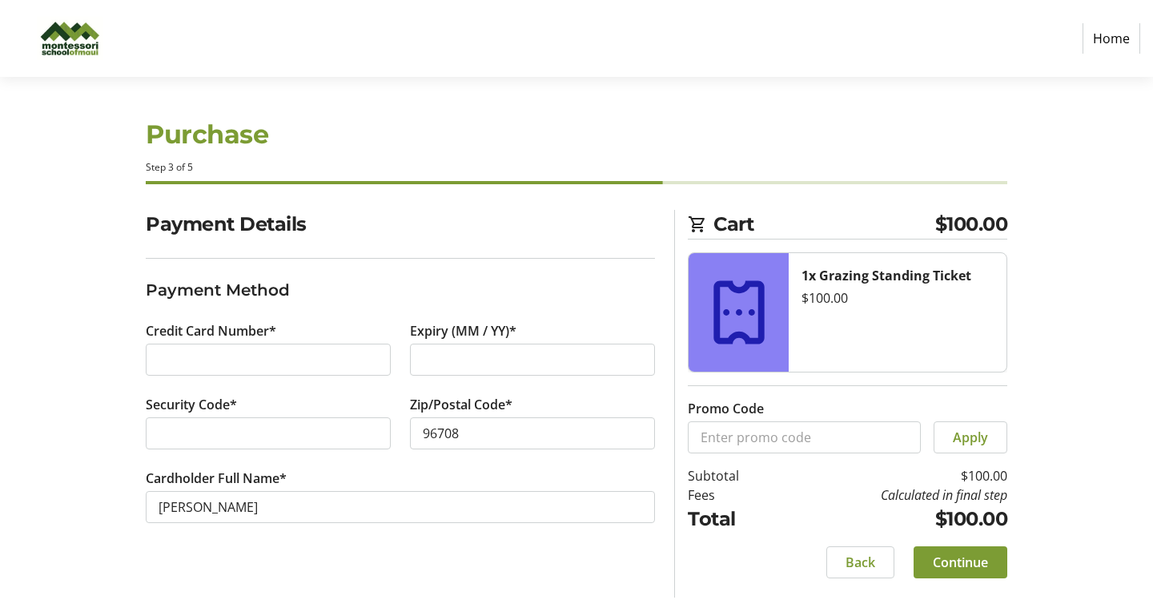
click at [92, 413] on div "Payment Details Payment Method Credit Card Number* Expiry (MM / YY)* Security C…" at bounding box center [576, 403] width 1057 height 387
click at [958, 565] on span "Continue" at bounding box center [960, 561] width 55 height 19
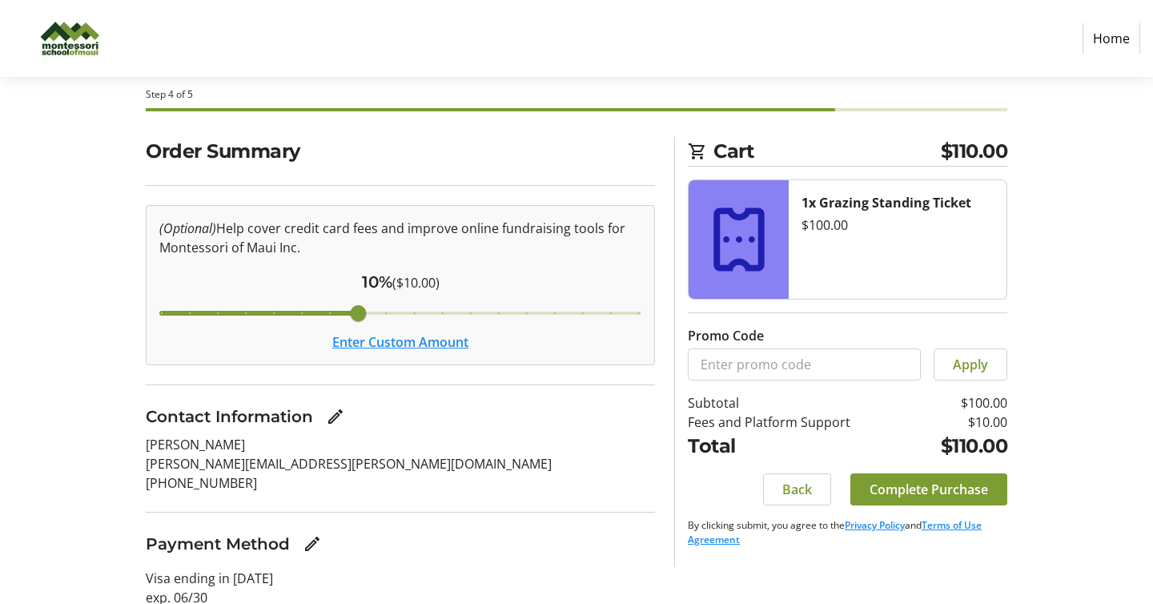
scroll to position [95, 0]
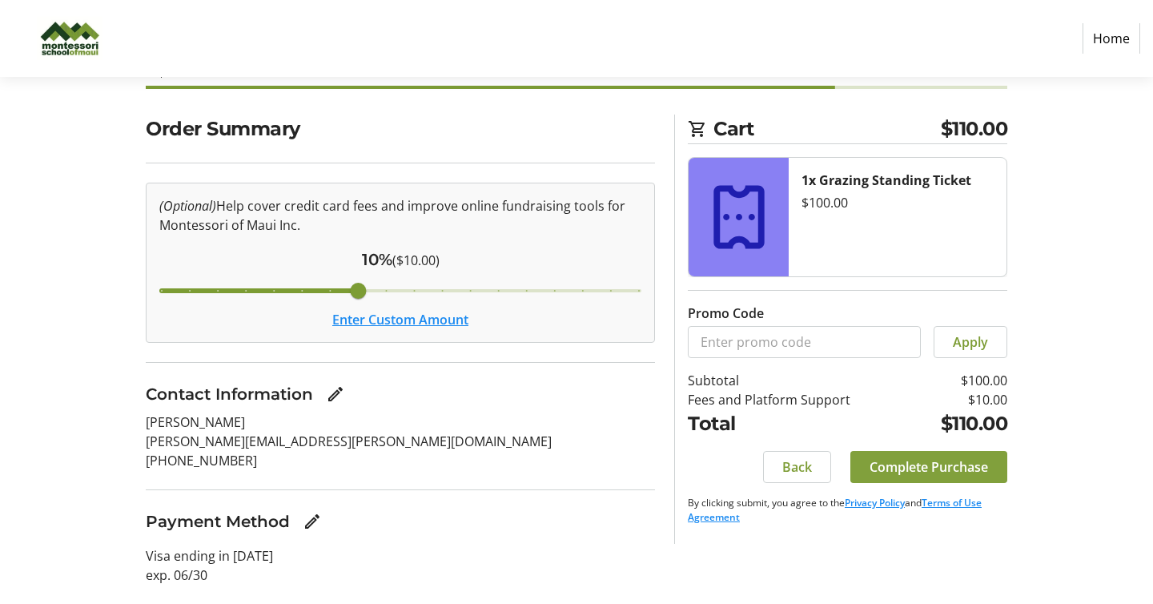
click at [896, 463] on span "Complete Purchase" at bounding box center [928, 466] width 118 height 19
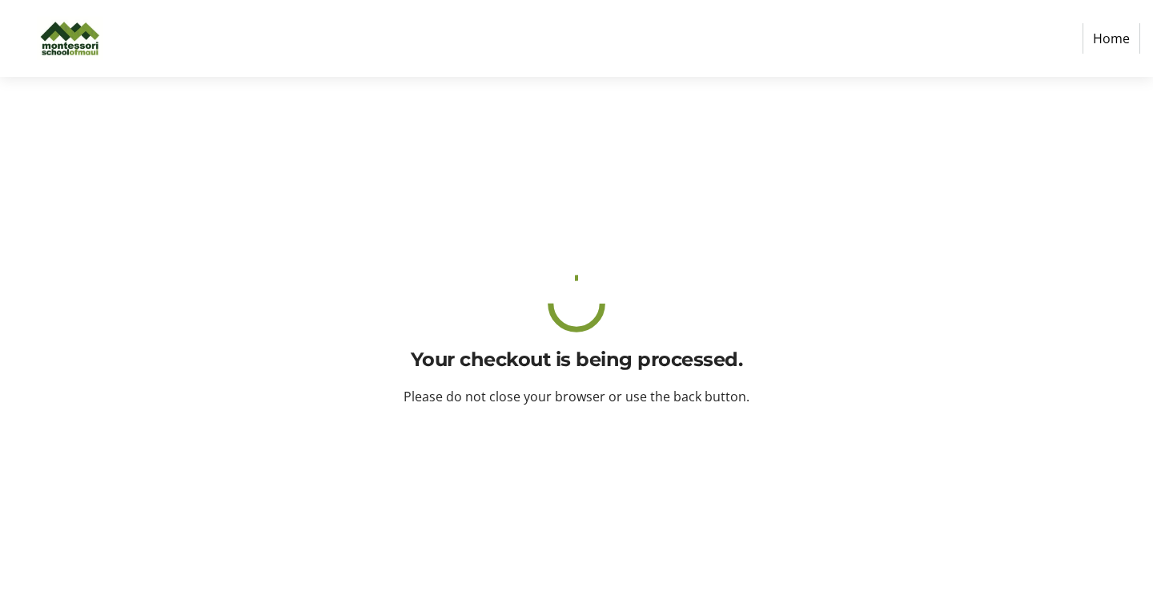
scroll to position [0, 0]
